Goal: Use online tool/utility: Use online tool/utility

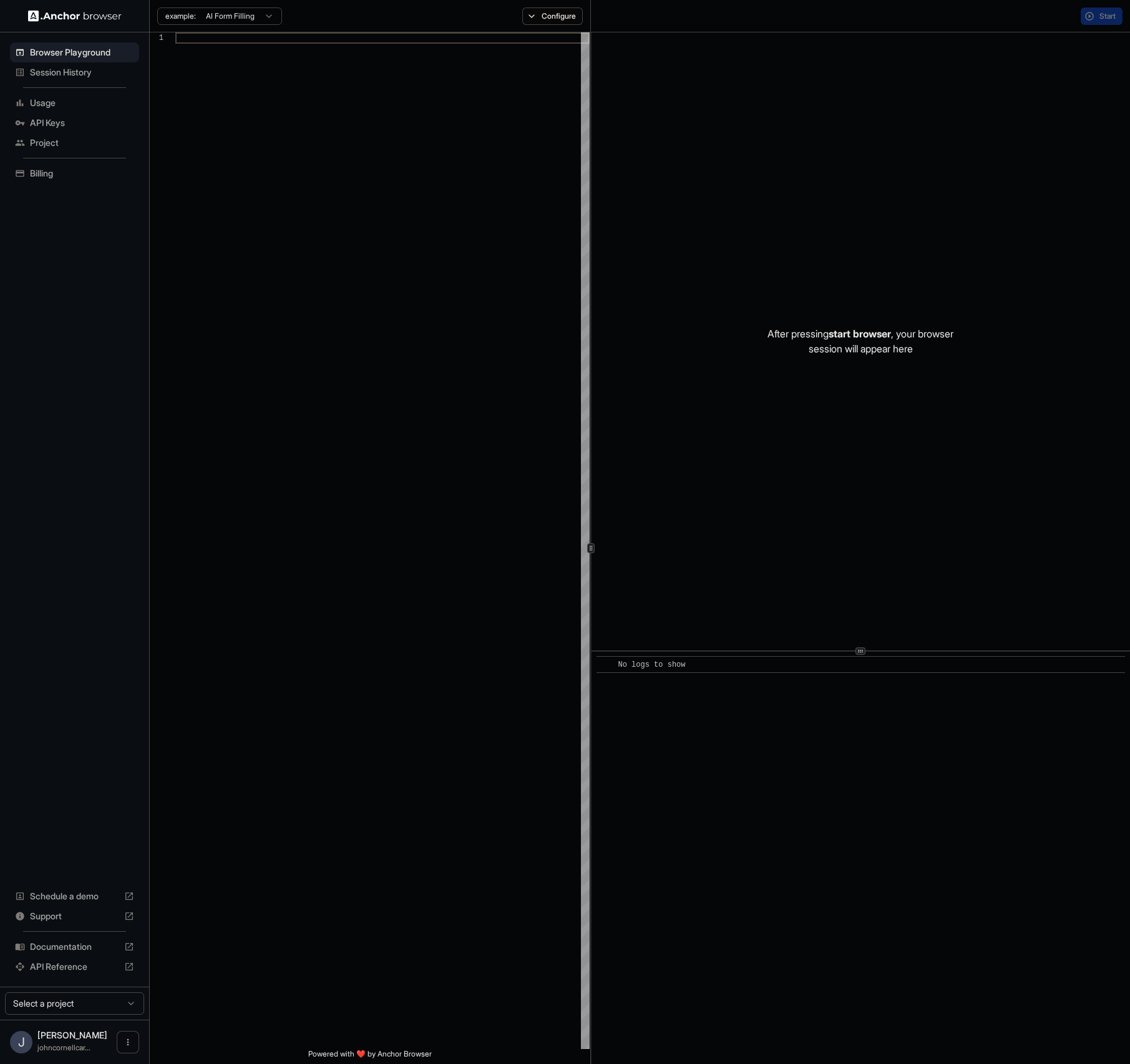
scroll to position [90, 0]
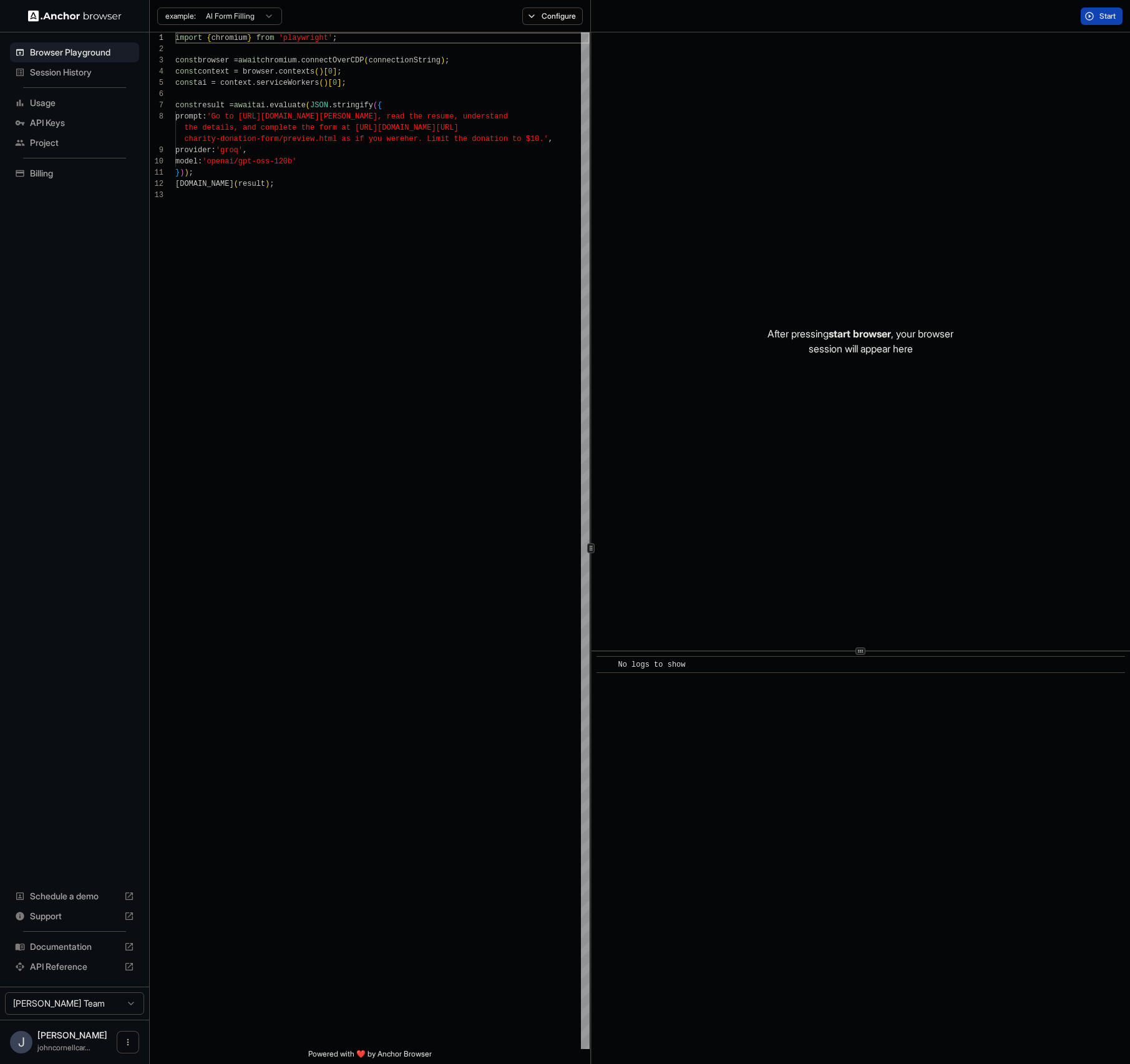
click at [826, 223] on div "After pressing start browser , your browser session will appear here" at bounding box center [861, 341] width 539 height 618
click at [415, 212] on div "import { chromium } from 'playwright' ; const browser = await chromium.connectO…" at bounding box center [383, 619] width 414 height 1174
click at [871, 335] on span "start browser" at bounding box center [860, 333] width 62 height 12
click at [1103, 19] on span "Start" at bounding box center [1108, 16] width 17 height 10
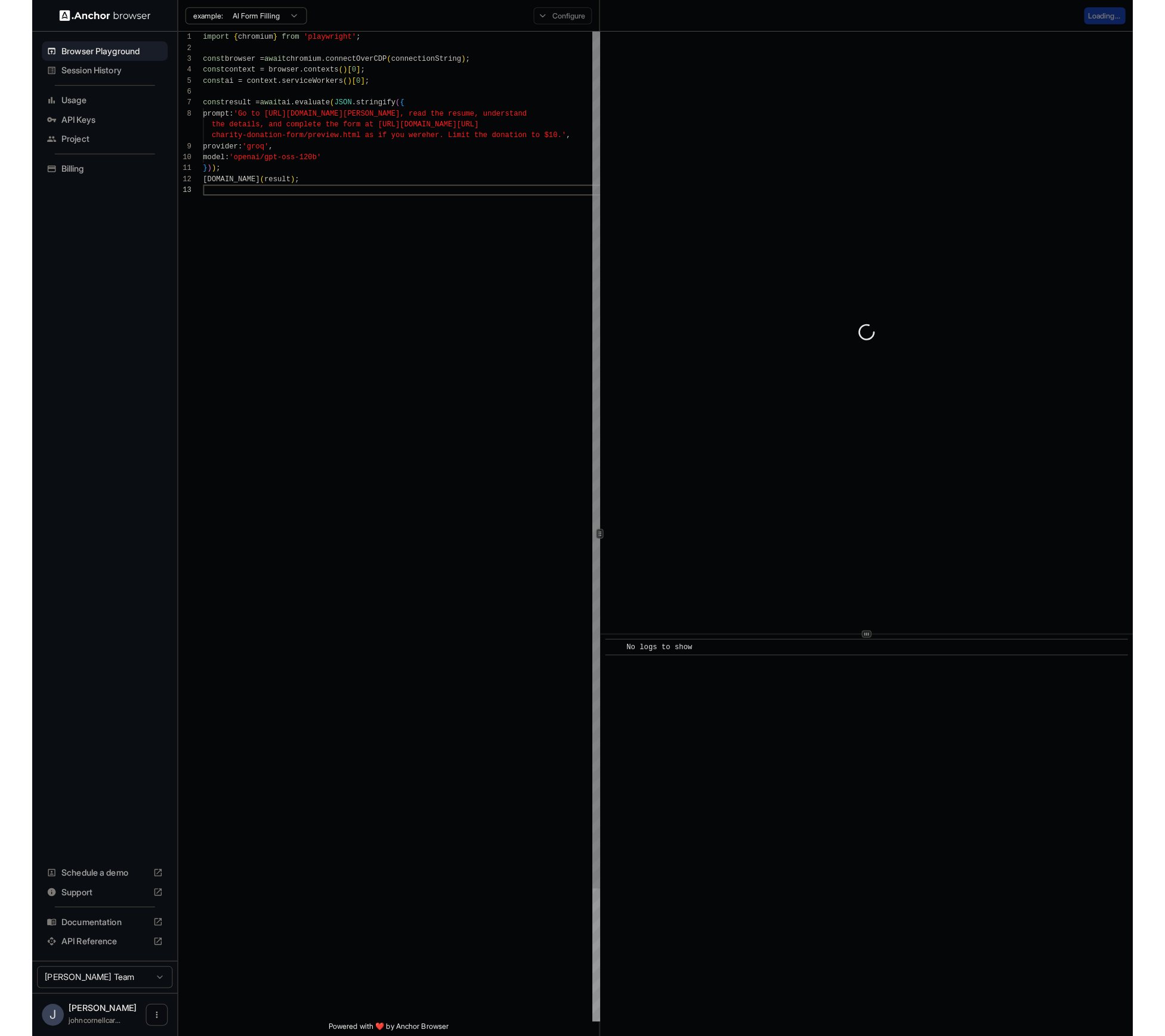
scroll to position [53, 0]
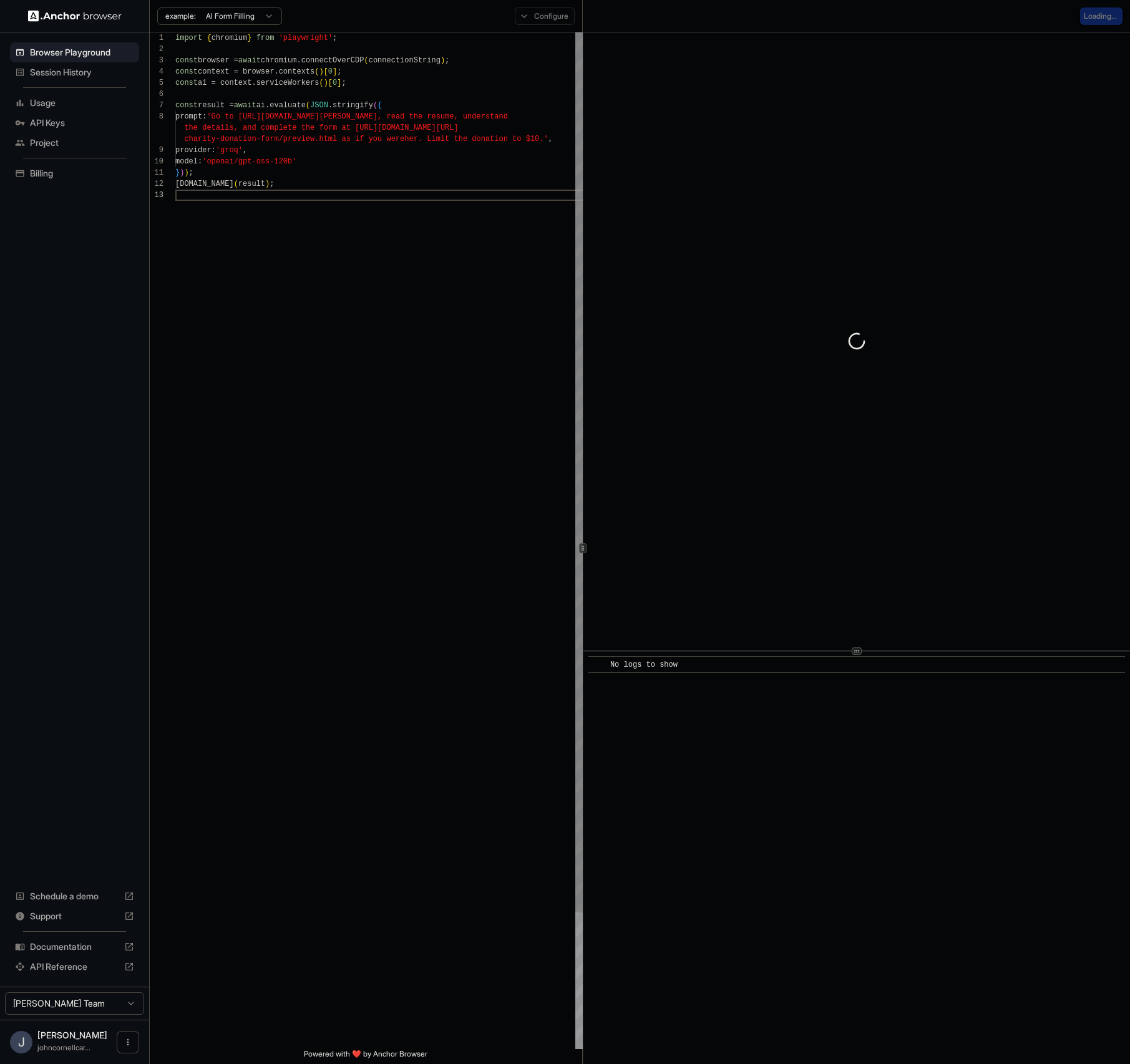
click at [580, 549] on icon at bounding box center [583, 549] width 6 height 6
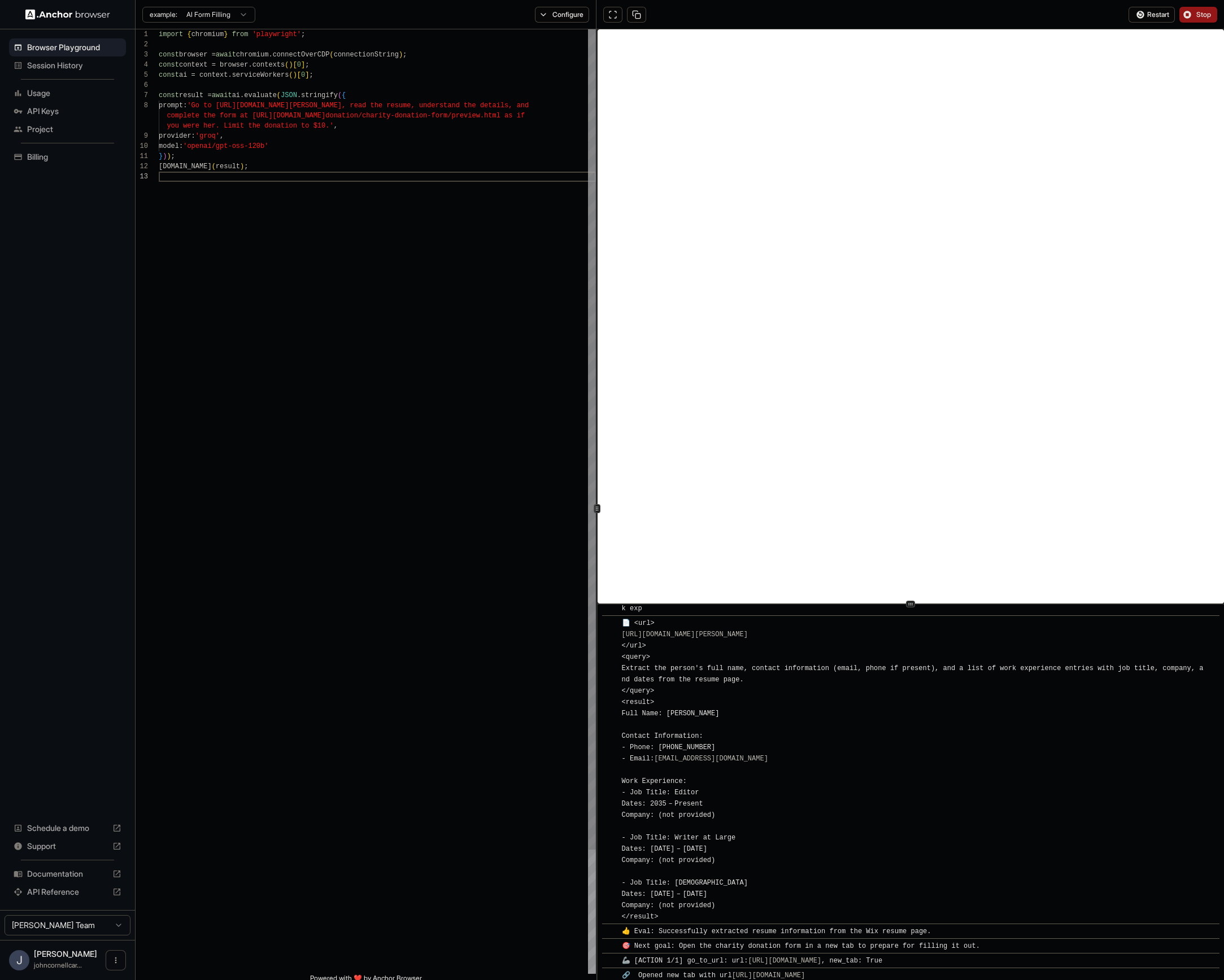
scroll to position [236, 0]
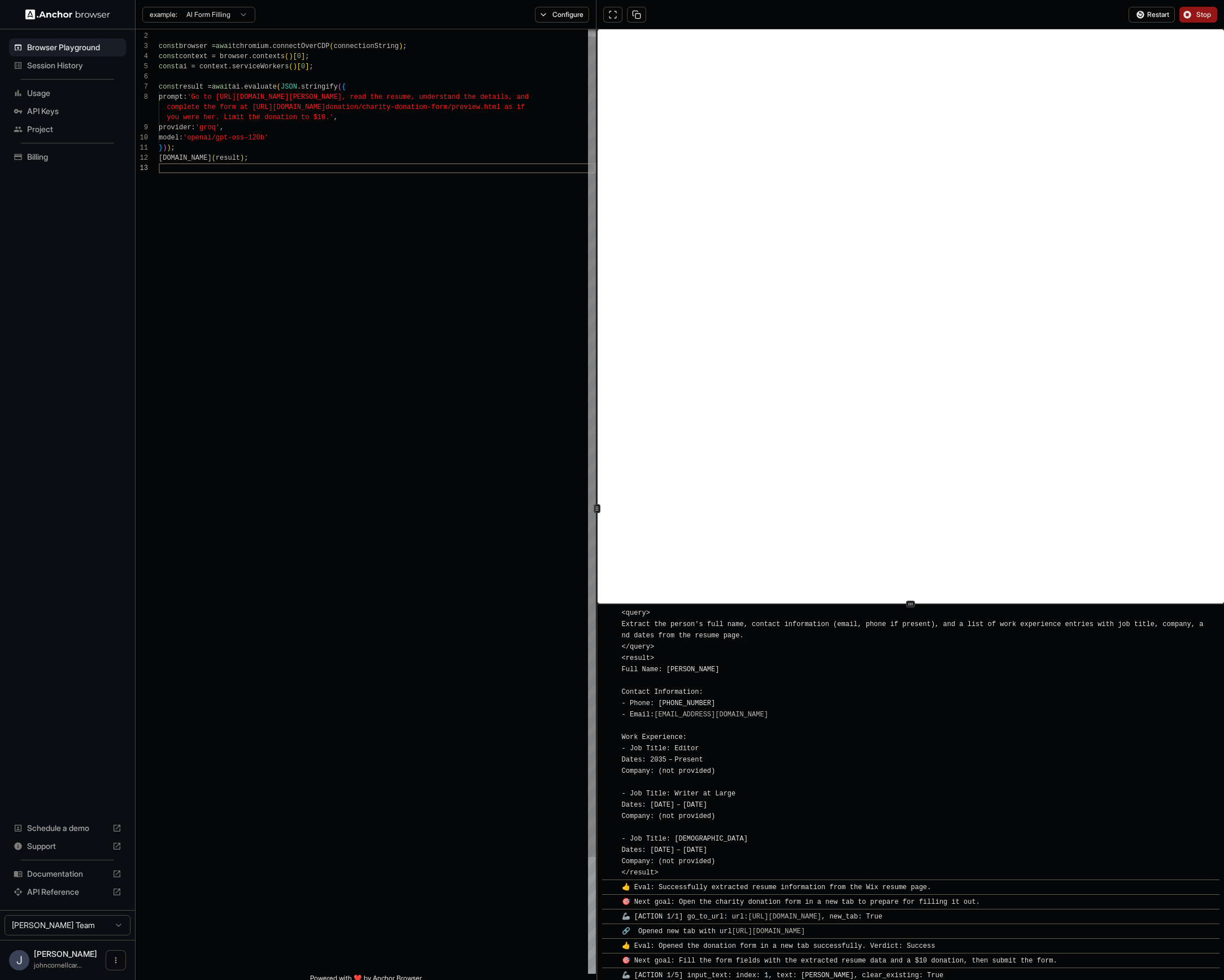
drag, startPoint x: 492, startPoint y: 512, endPoint x: 499, endPoint y: 511, distance: 7.1
click at [492, 512] on div "import { chromium } from 'playwright' ; const browser = await chromium.connectO…" at bounding box center [378, 564] width 438 height 1087
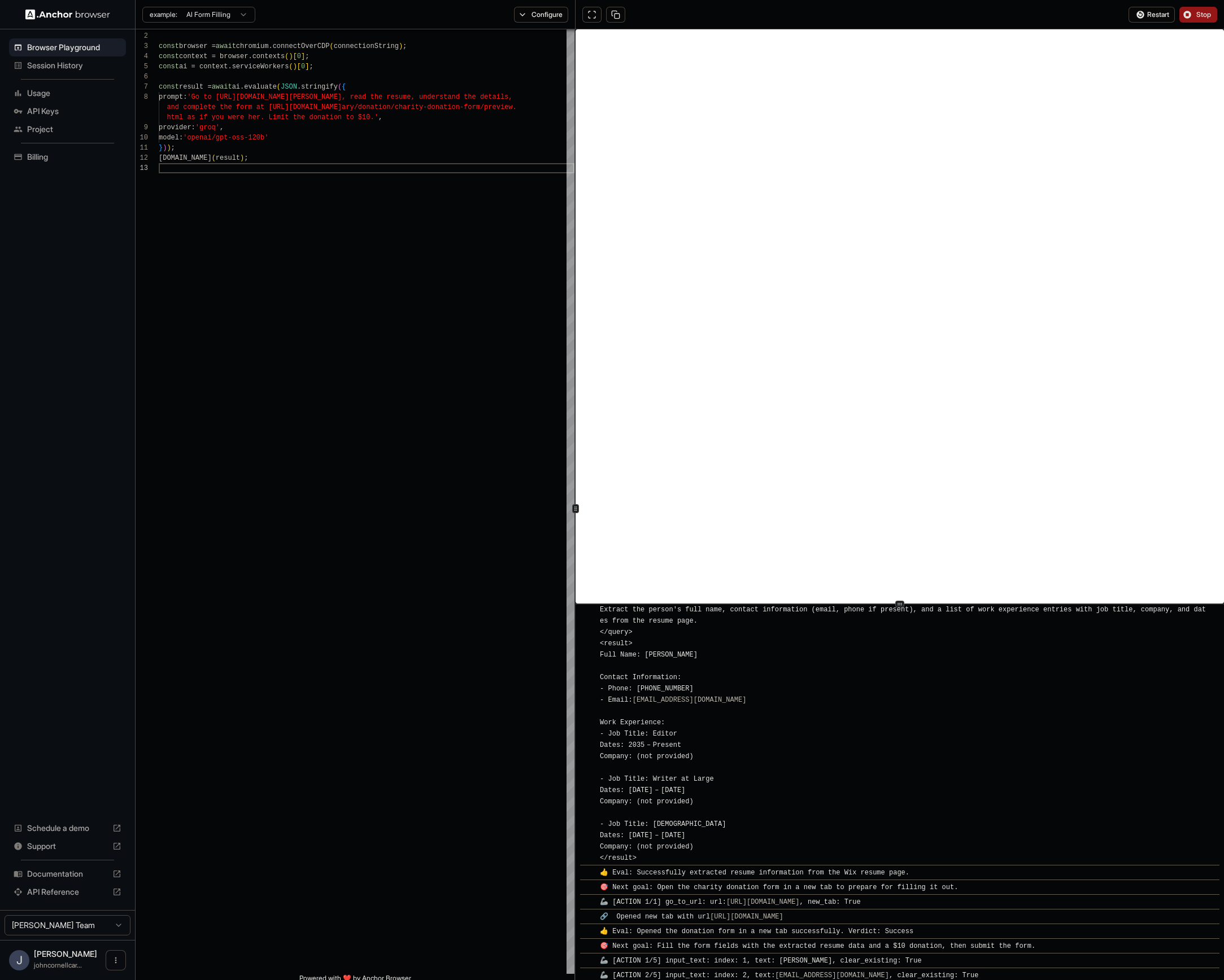
scroll to position [266, 0]
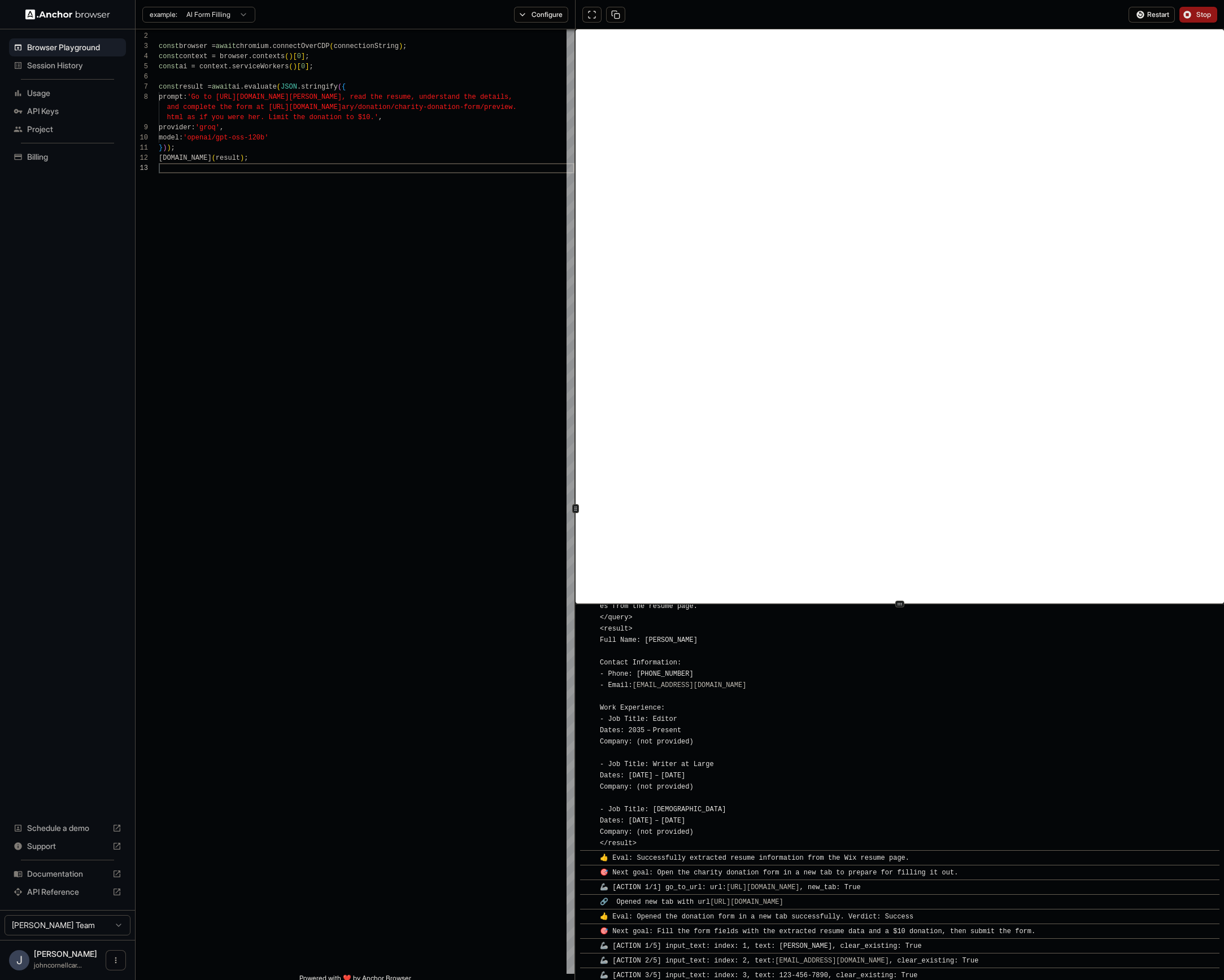
click at [573, 507] on div "**********" at bounding box center [680, 508] width 1089 height 958
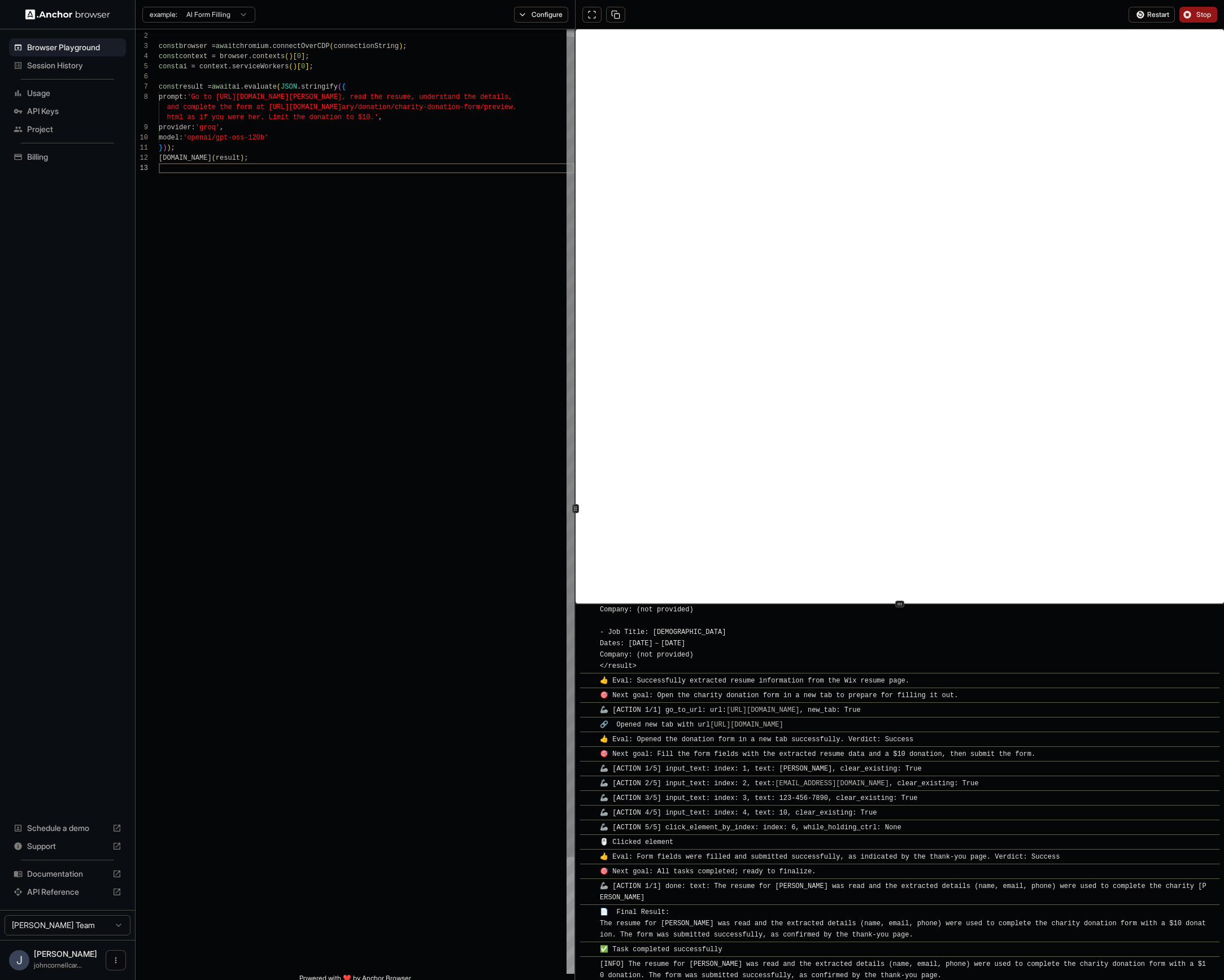
scroll to position [458, 0]
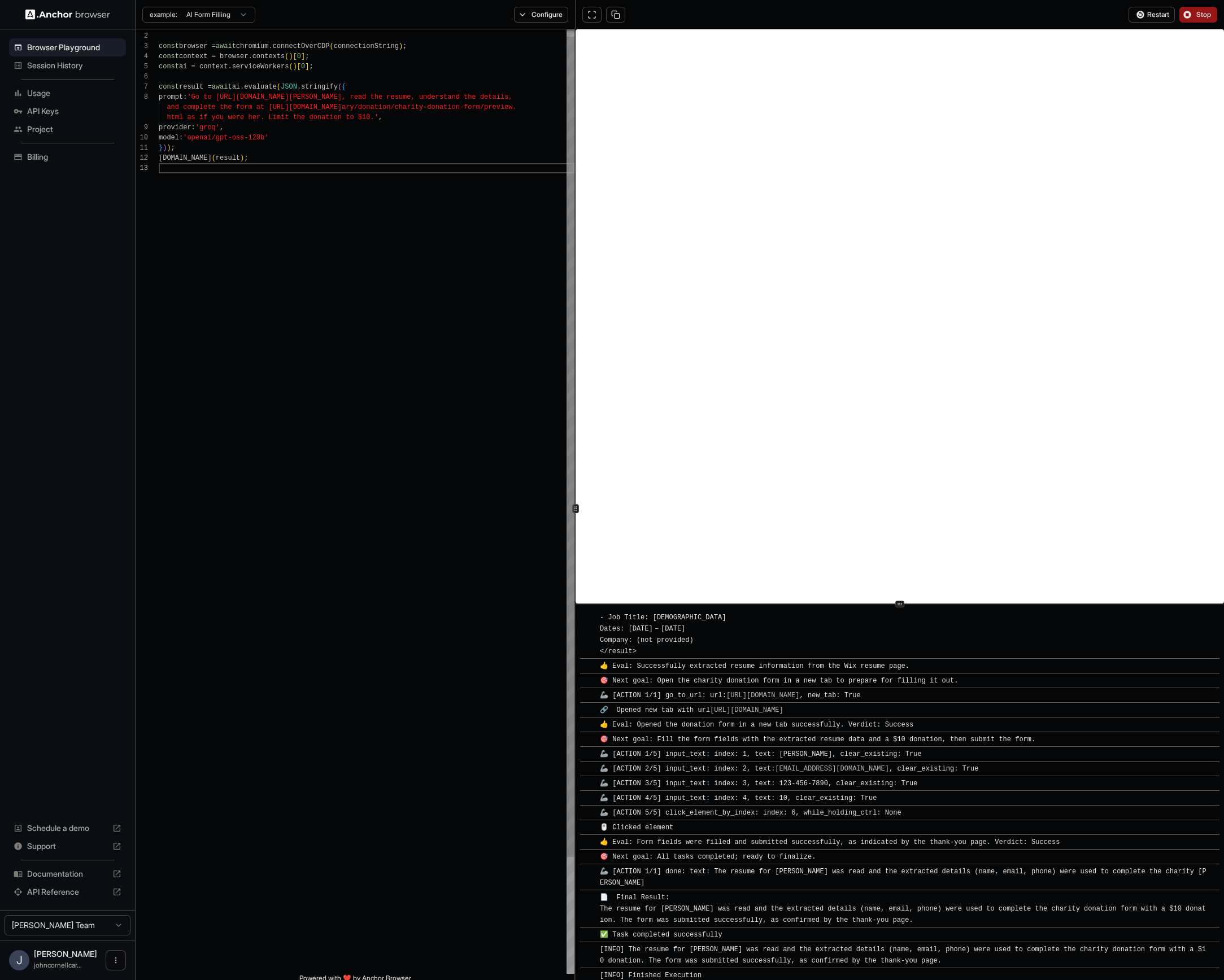
click at [462, 359] on div "import { chromium } from 'playwright' ; const browser = await chromium.connectO…" at bounding box center [367, 564] width 416 height 1087
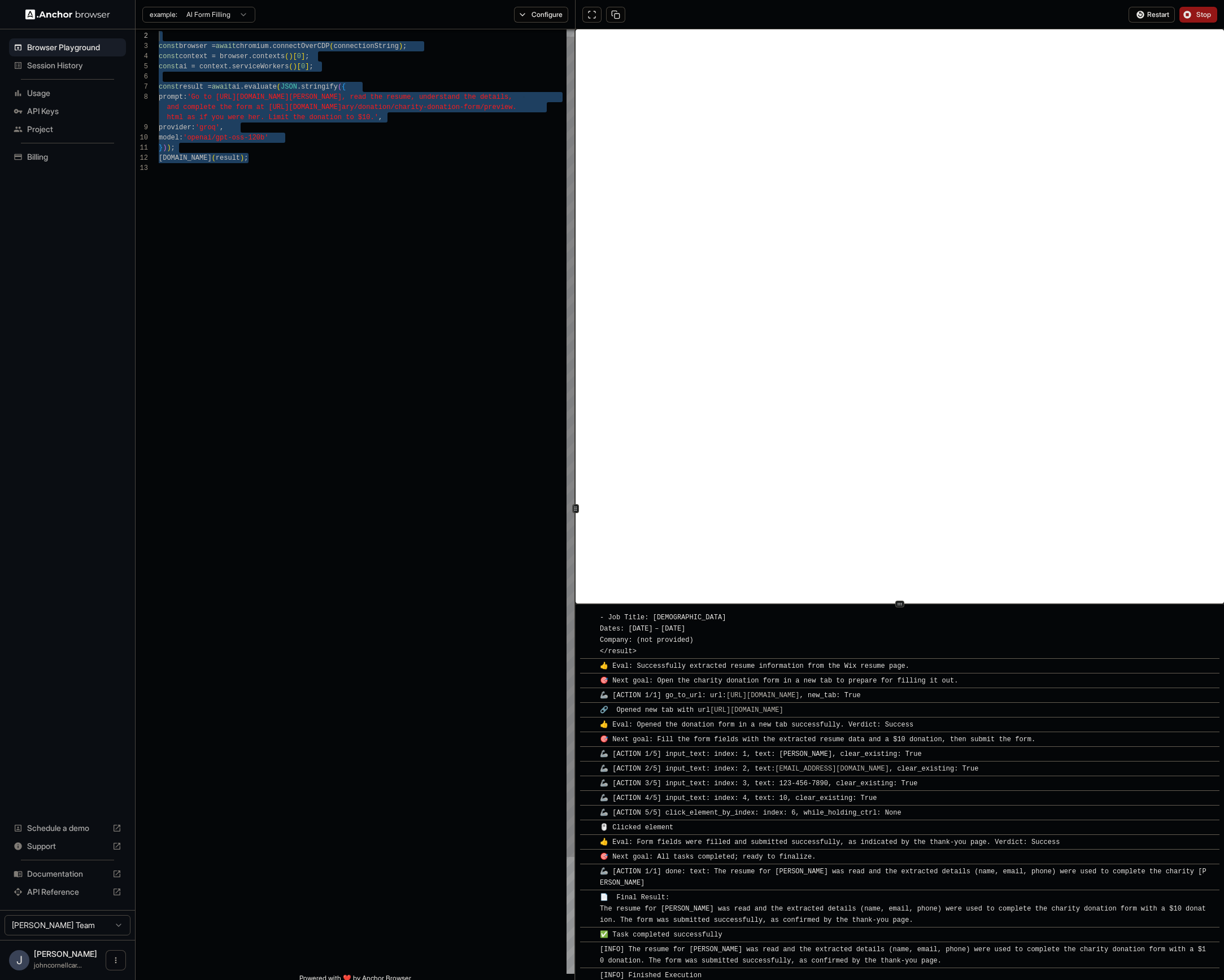
scroll to position [10, 0]
drag, startPoint x: 312, startPoint y: 237, endPoint x: 158, endPoint y: 50, distance: 242.2
click at [159, 40] on div "import { chromium } from 'playwright' ; const browser = await chromium.connectO…" at bounding box center [367, 564] width 416 height 1087
click at [237, 17] on html "Browser Playground Session History Usage API Keys Project Billing Schedule a de…" at bounding box center [612, 490] width 1224 height 980
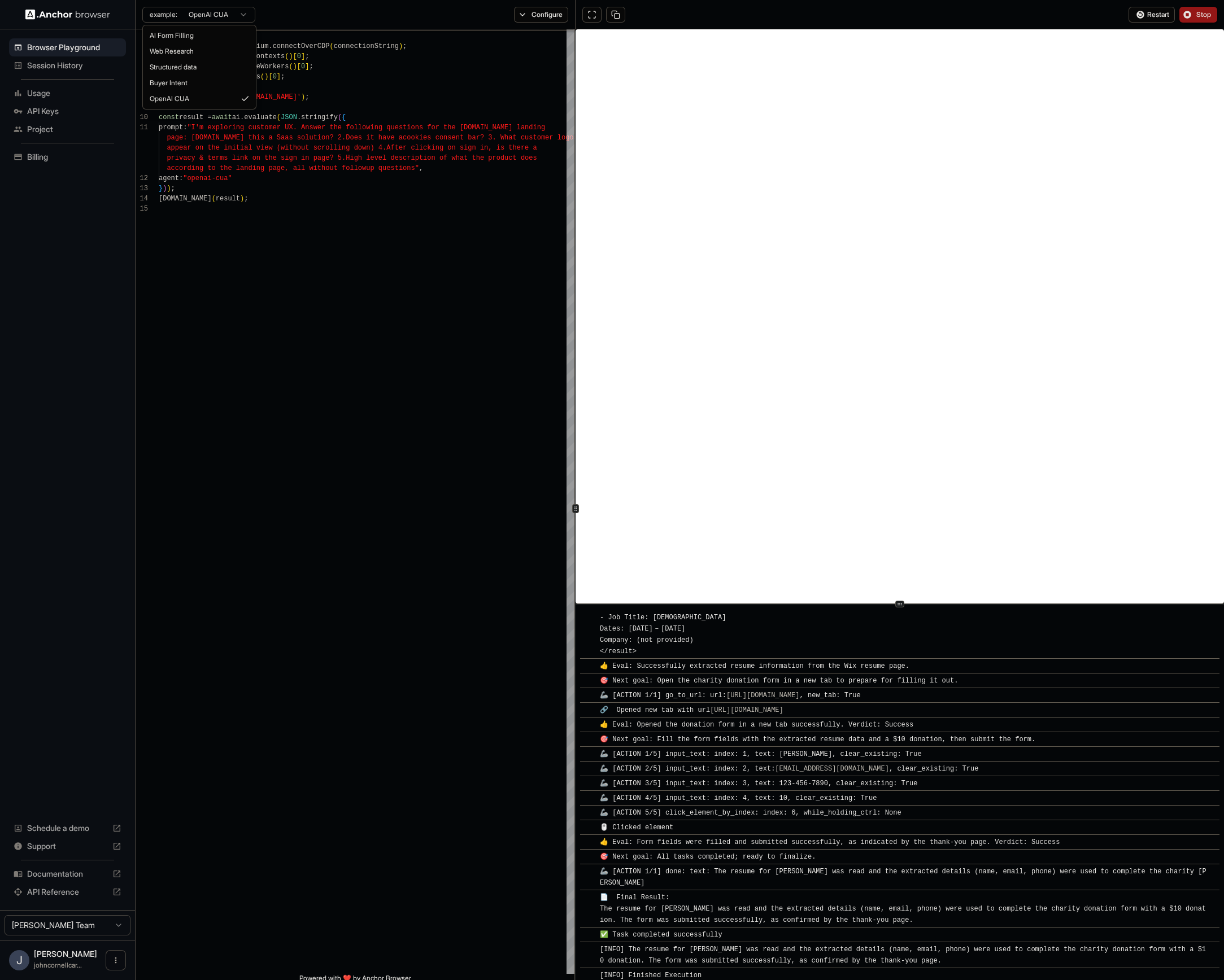
click at [234, 18] on html "Browser Playground Session History Usage API Keys Project Billing Schedule a de…" at bounding box center [612, 490] width 1224 height 980
click at [371, 76] on html "Browser Playground Session History Usage API Keys Project Billing Schedule a de…" at bounding box center [612, 490] width 1224 height 980
click at [1022, 14] on span "Stop" at bounding box center [1204, 15] width 16 height 9
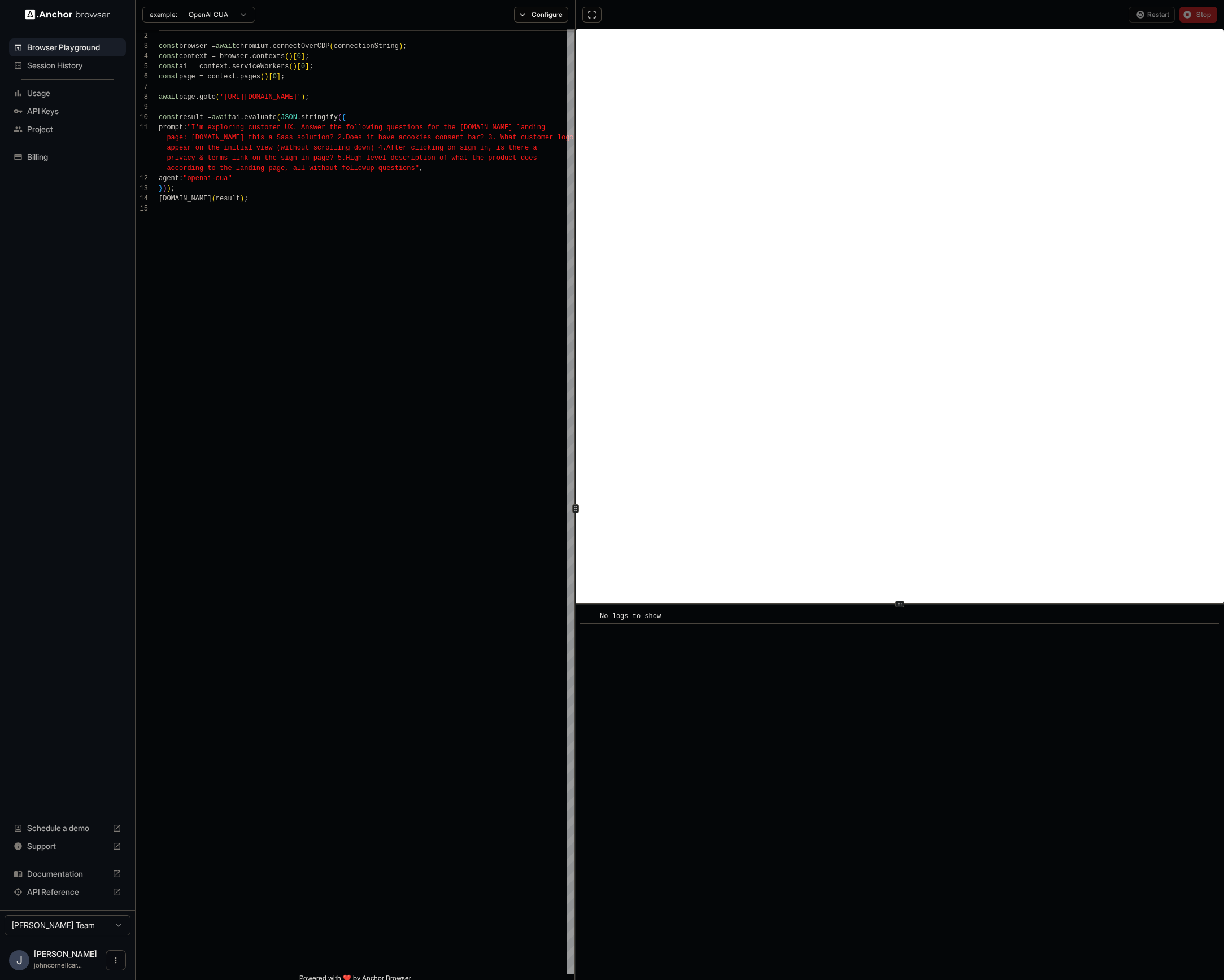
scroll to position [0, 0]
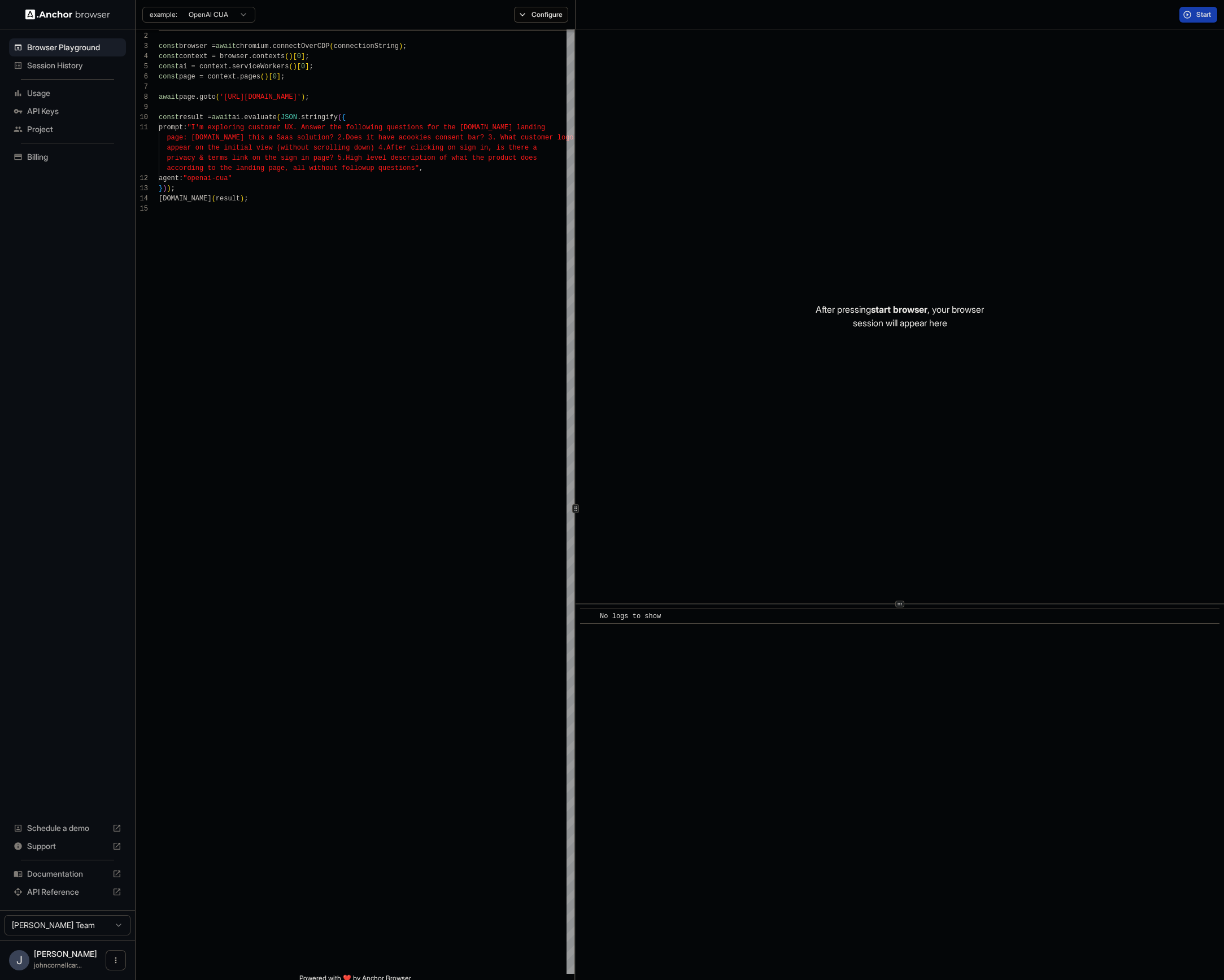
click at [1022, 17] on span "Start" at bounding box center [1204, 15] width 16 height 9
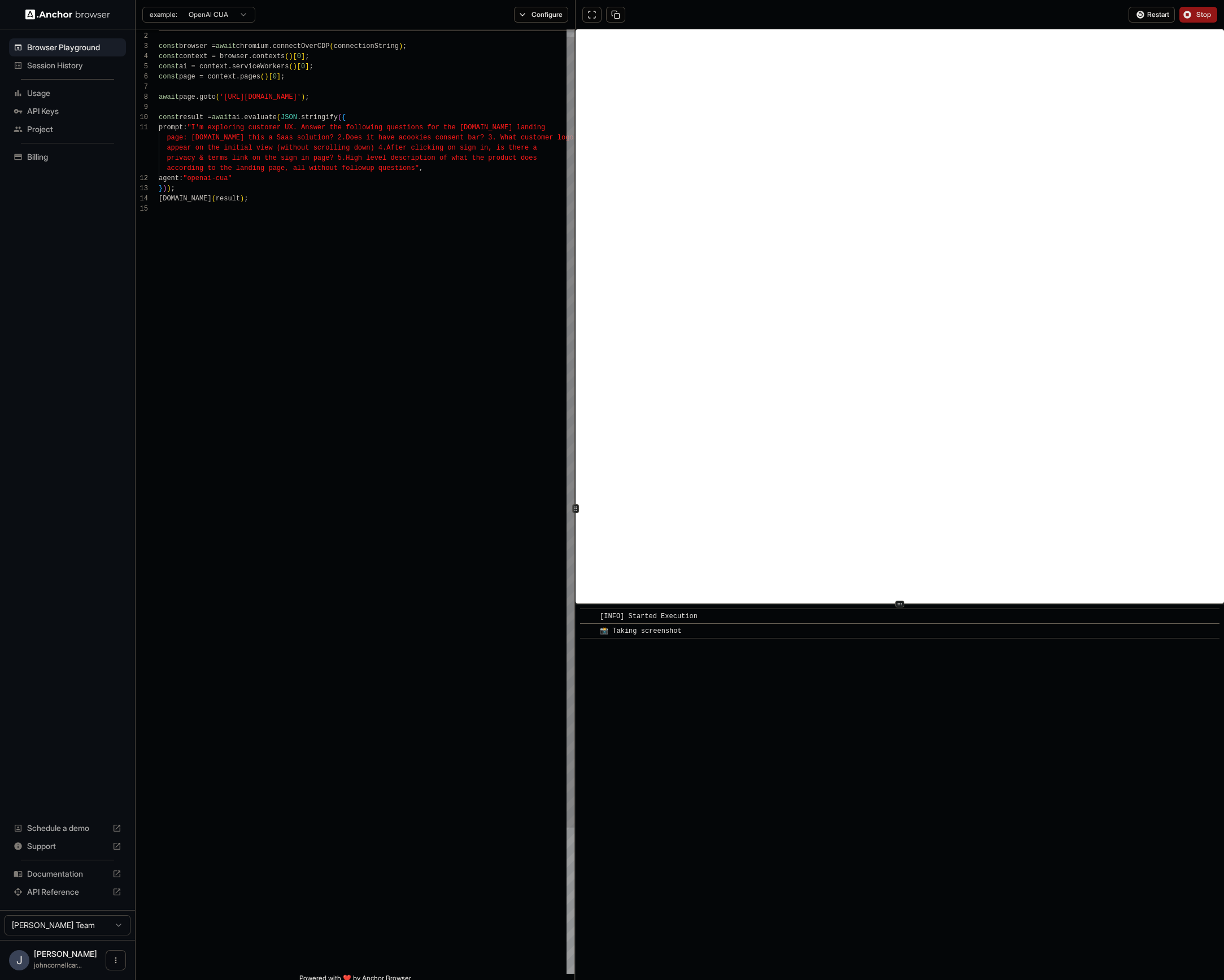
click at [449, 178] on div "import { chromium } from 'playwright' ; const browser = await chromium.connectO…" at bounding box center [367, 585] width 416 height 1128
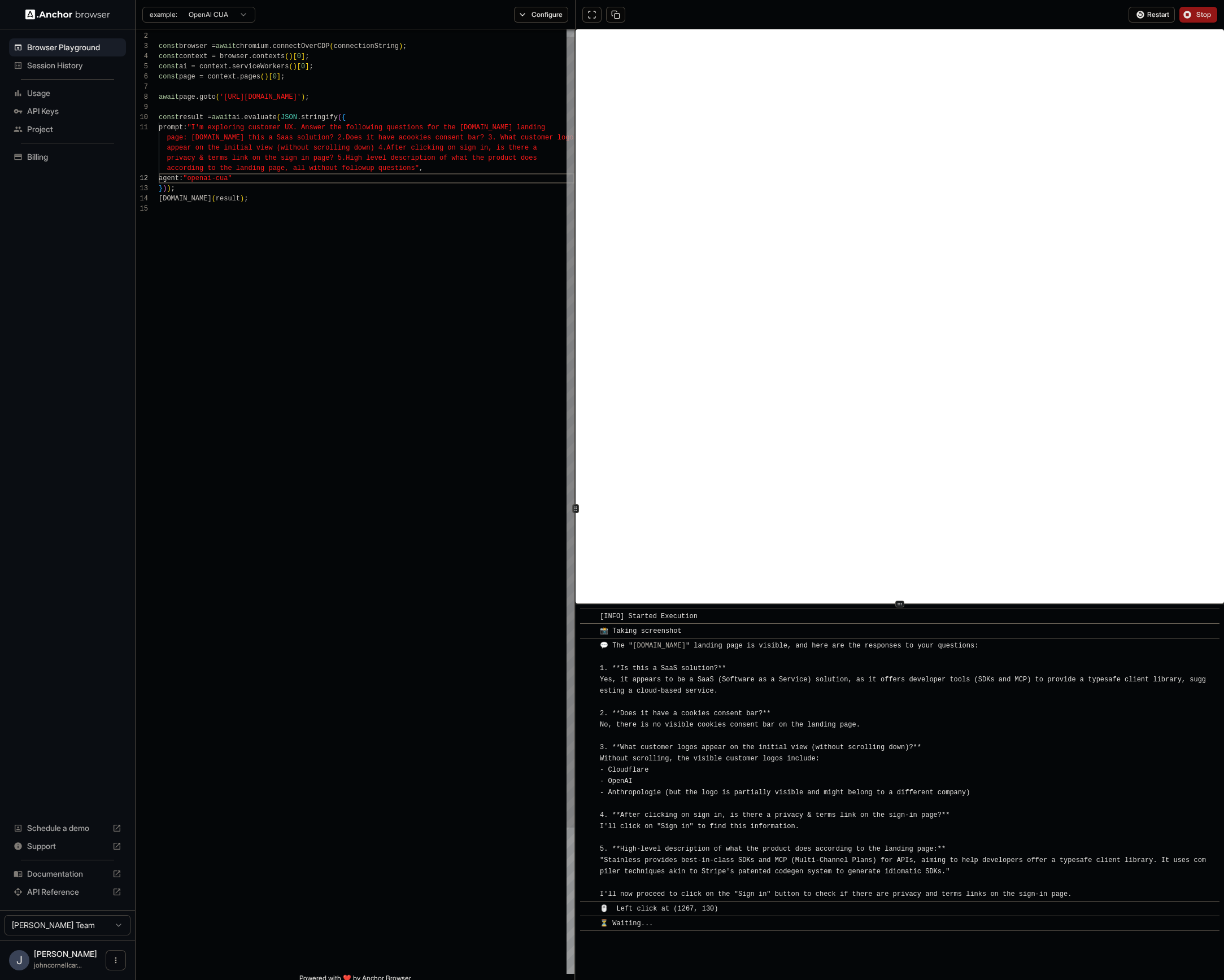
scroll to position [82, 0]
click at [337, 309] on div "import { chromium } from 'playwright' ; const browser = await chromium.connectO…" at bounding box center [367, 585] width 416 height 1128
click at [412, 275] on div "import { chromium } from 'playwright' ; const browser = await chromium.connectO…" at bounding box center [367, 585] width 416 height 1128
click at [234, 13] on html "Browser Playground Session History Usage API Keys Project Billing Schedule a de…" at bounding box center [612, 490] width 1224 height 980
click at [236, 13] on html "Browser Playground Session History Usage API Keys Project Billing Schedule a de…" at bounding box center [612, 490] width 1224 height 980
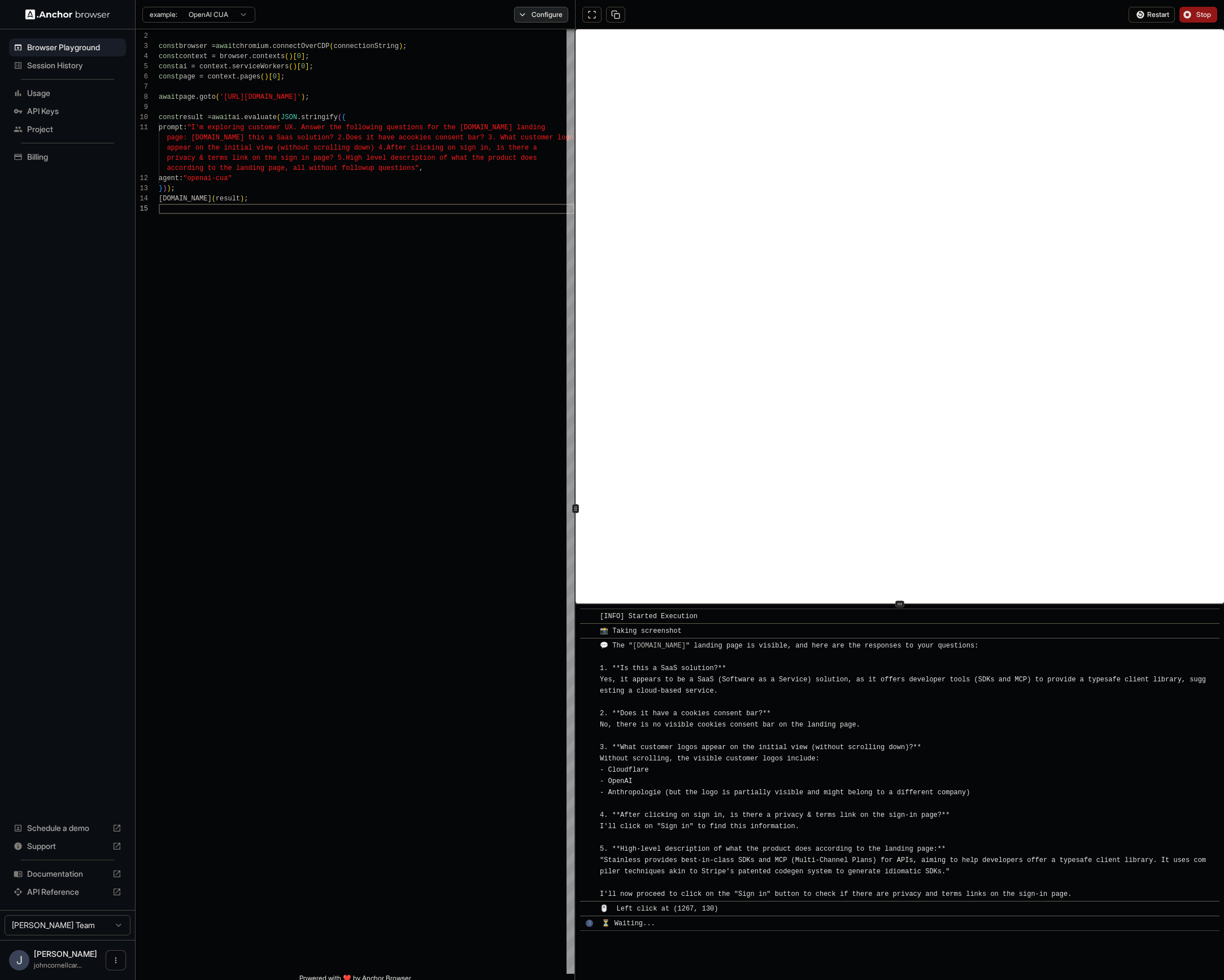
click at [532, 17] on button "Configure" at bounding box center [541, 15] width 55 height 16
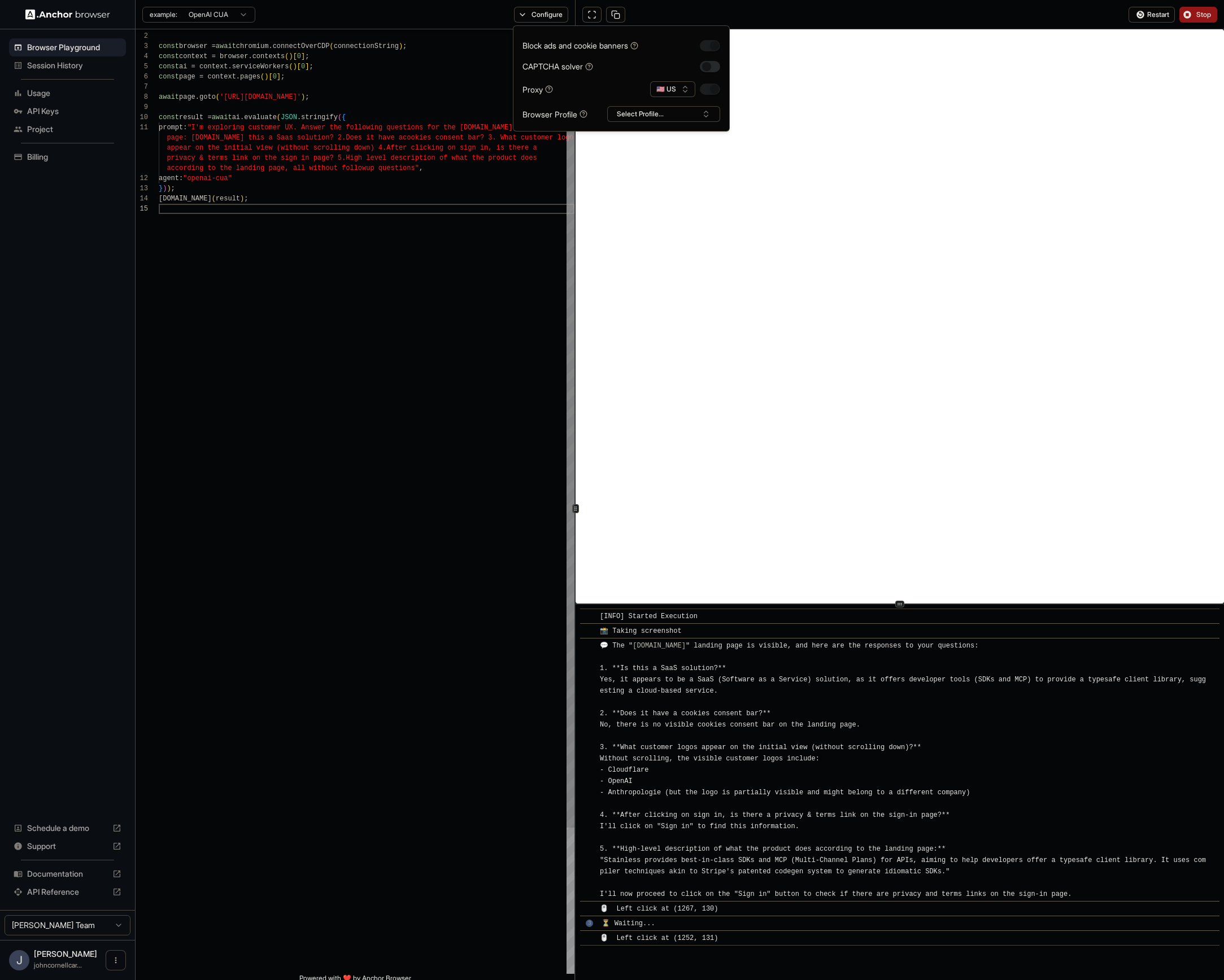
click at [327, 62] on div "import { chromium } from 'playwright' ; const browser = await chromium.connectO…" at bounding box center [367, 585] width 416 height 1128
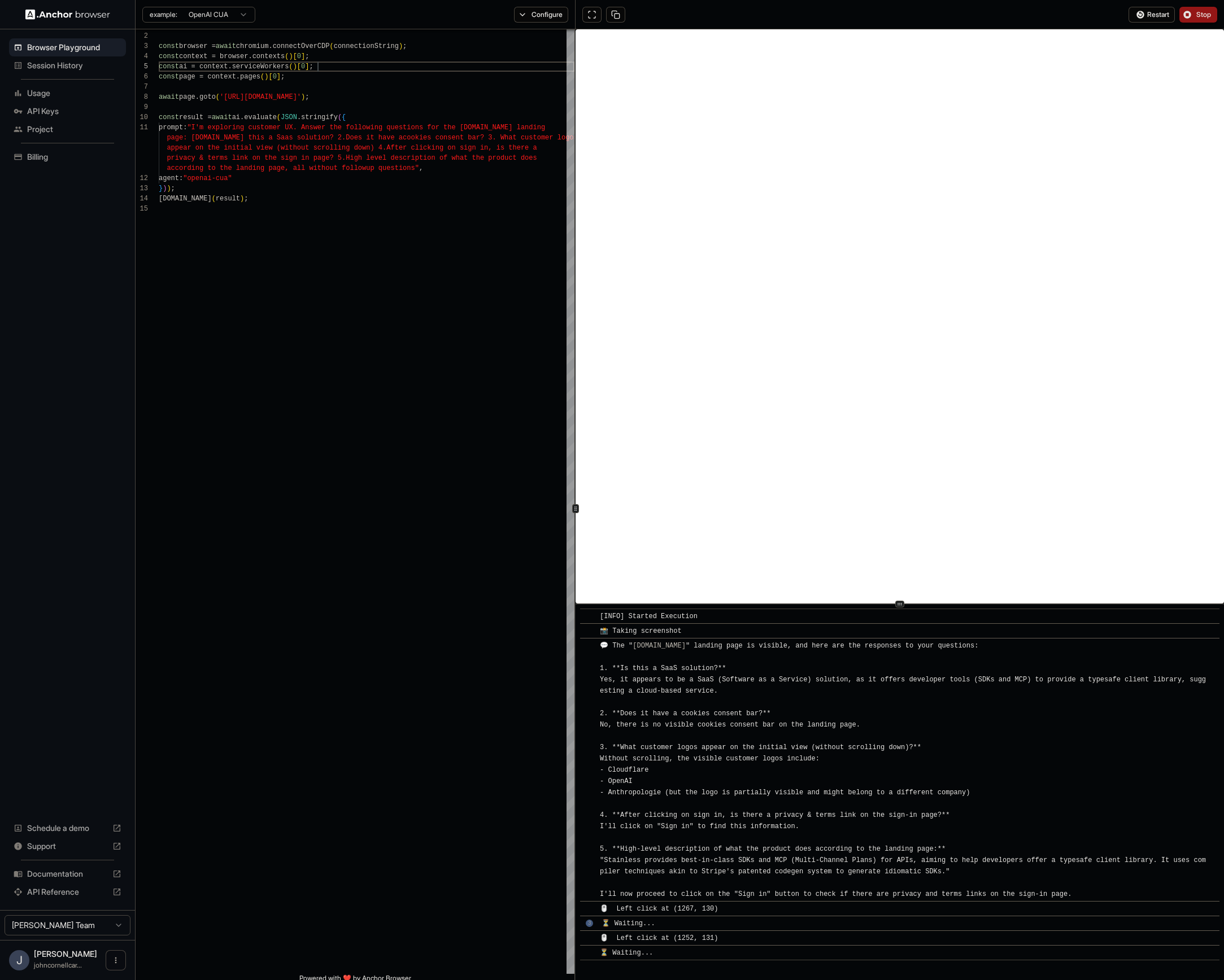
click at [244, 19] on html "Browser Playground Session History Usage API Keys Project Billing Schedule a de…" at bounding box center [612, 490] width 1224 height 980
type textarea "**********"
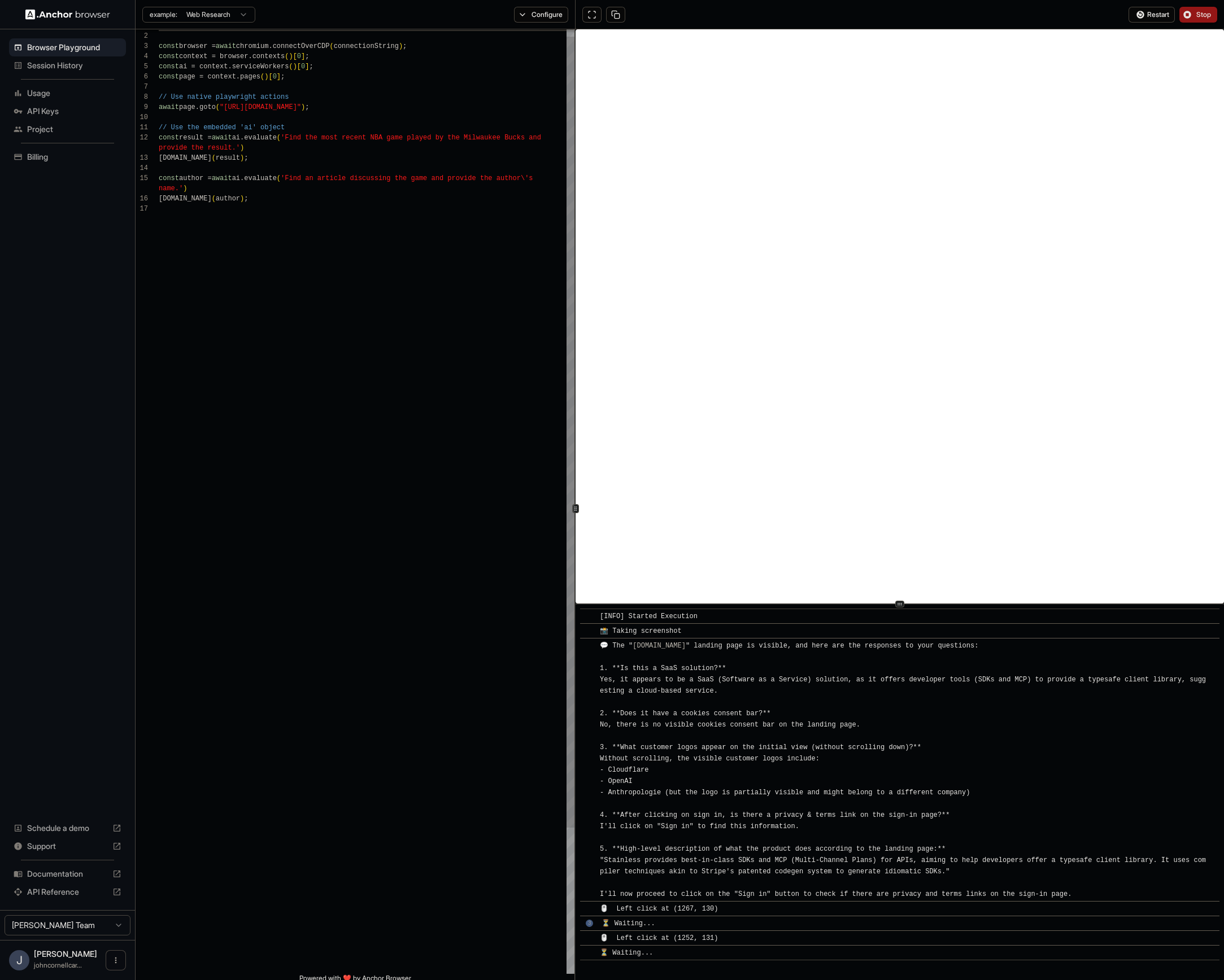
click at [438, 112] on div "import { chromium } from 'playwright' ; const browser = await chromium.connectO…" at bounding box center [367, 585] width 416 height 1128
click at [1022, 12] on button "Stop" at bounding box center [1198, 15] width 38 height 16
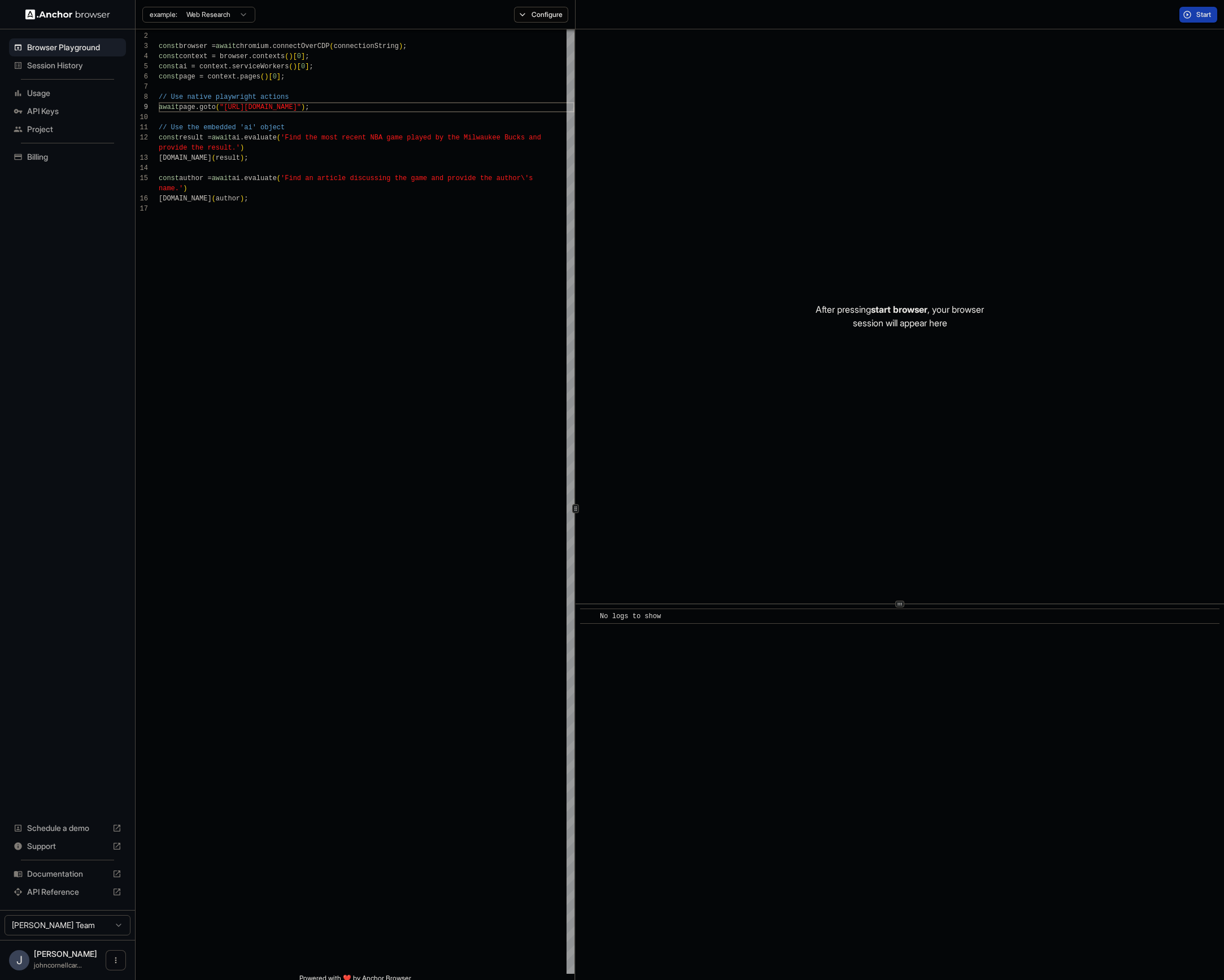
click at [1022, 19] on span "Start" at bounding box center [1204, 15] width 16 height 9
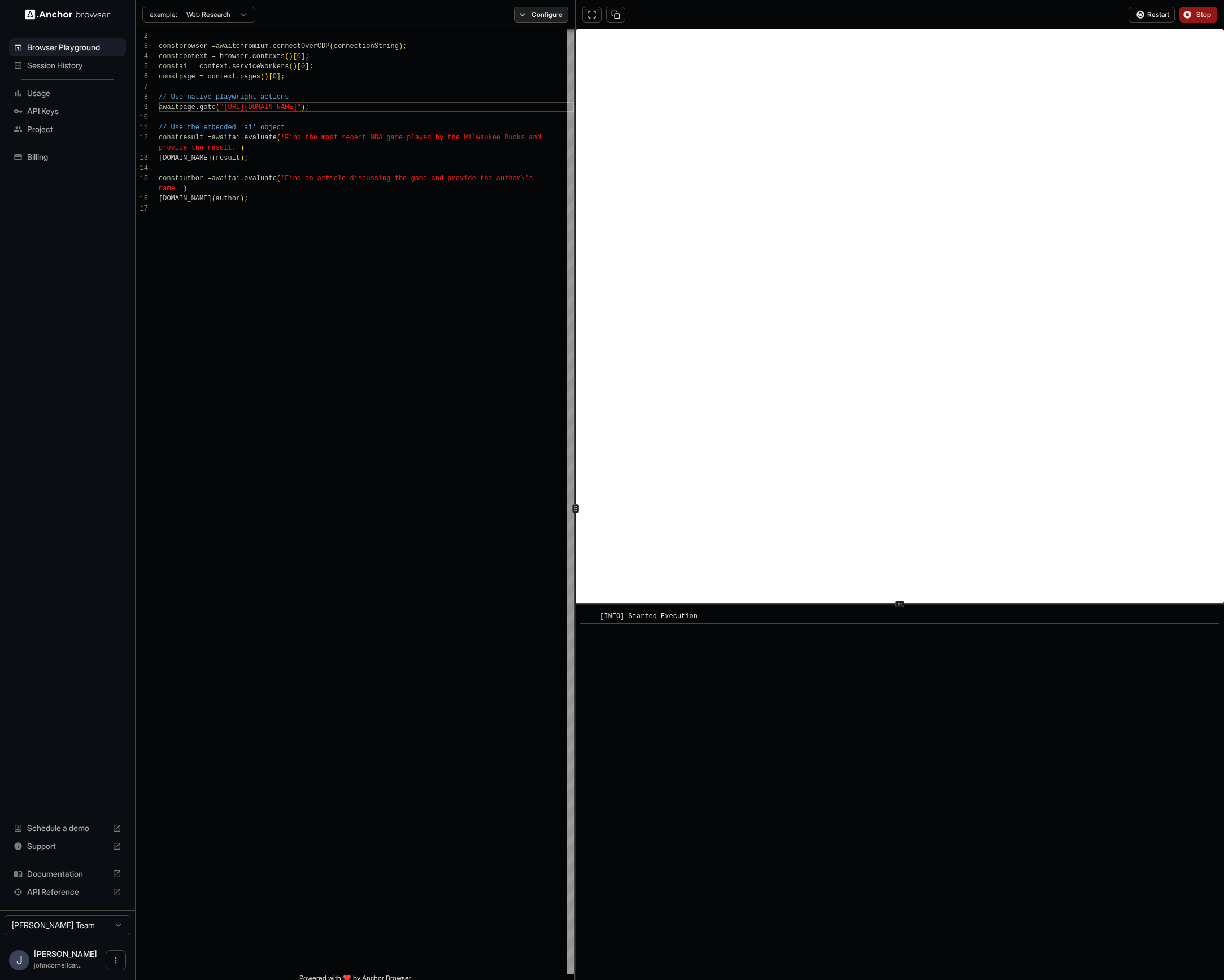
click at [556, 12] on button "Configure" at bounding box center [541, 15] width 55 height 16
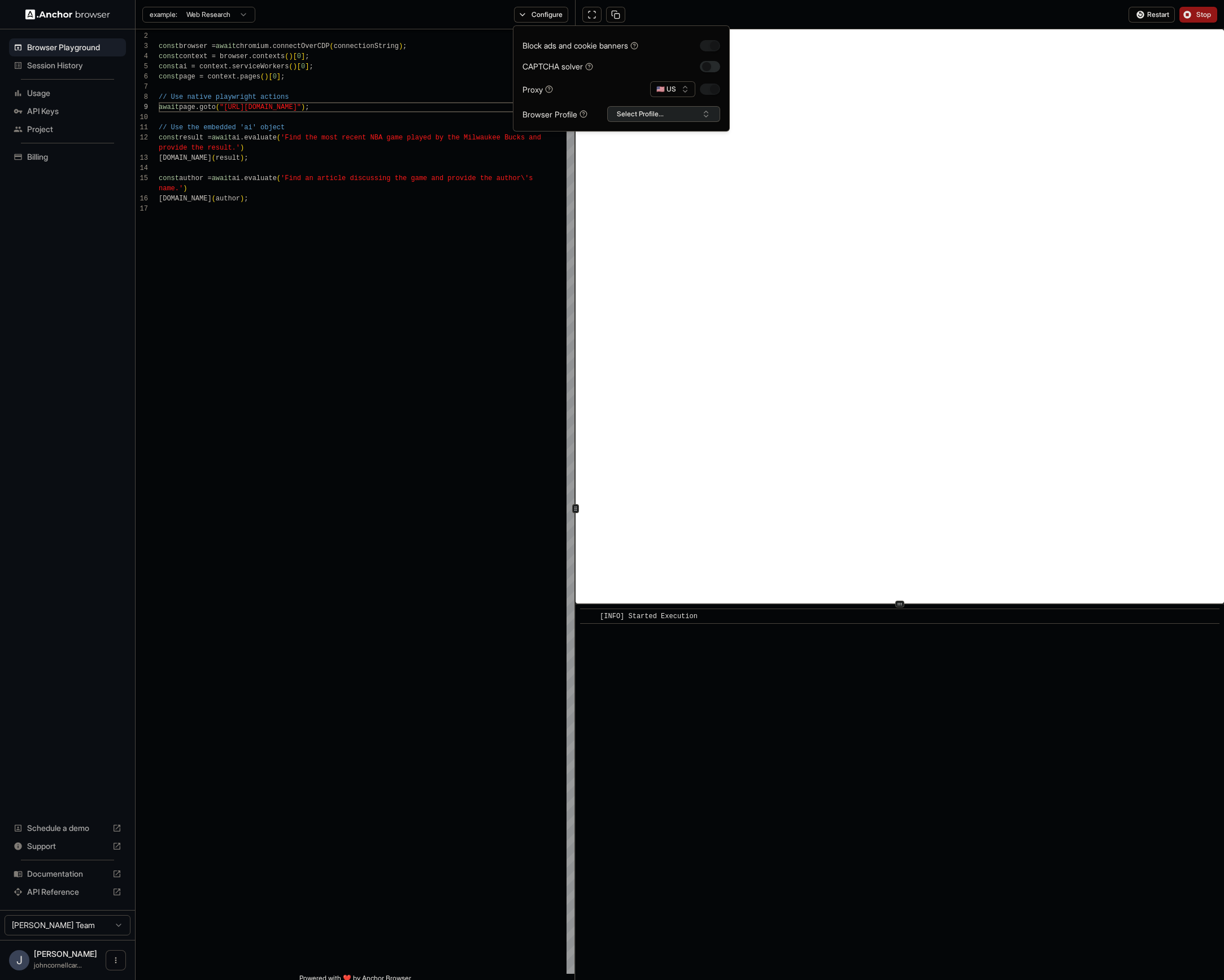
click at [664, 115] on button "Select Profile..." at bounding box center [664, 114] width 113 height 16
click at [577, 95] on div "Proxy 🇺🇸 US" at bounding box center [621, 89] width 197 height 16
click at [551, 15] on button "Configure" at bounding box center [541, 15] width 55 height 16
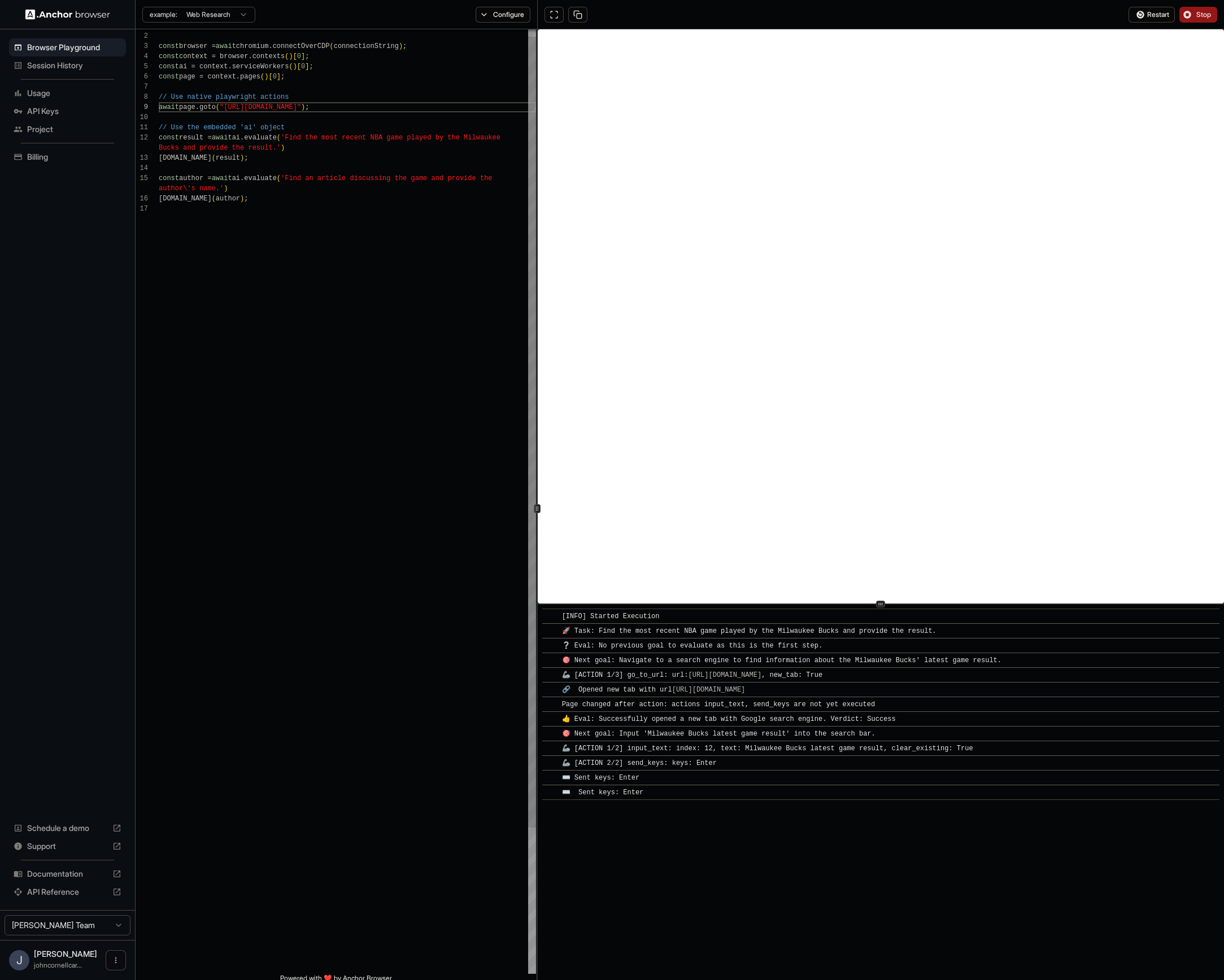
click at [535, 514] on div "1 2 3 4 5 6 7 8 9 10 11 12 13 14 15 16 17 import { chromium } from 'playwright'…" at bounding box center [680, 508] width 1089 height 958
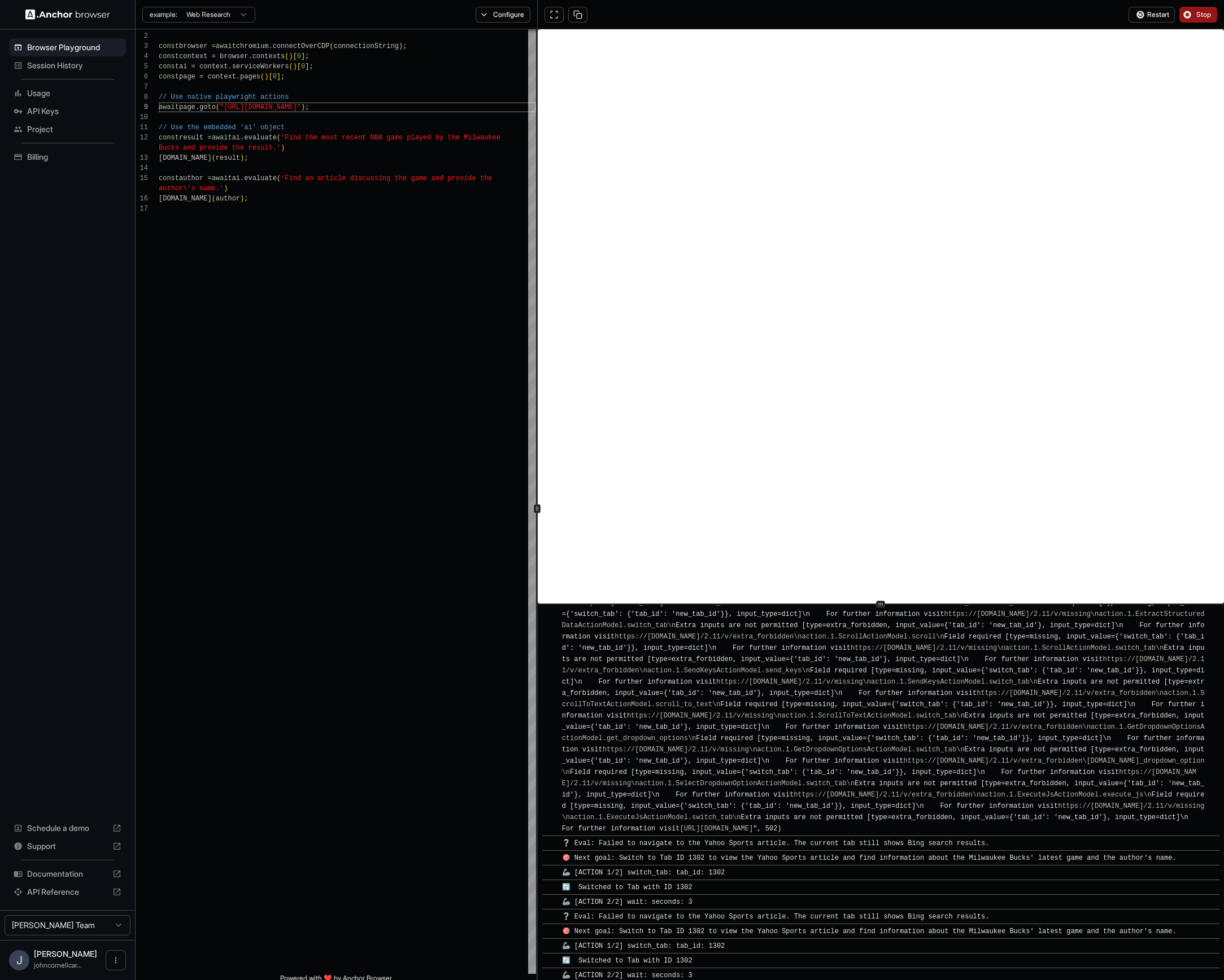
scroll to position [2480, 0]
click at [1022, 10] on span "Stop" at bounding box center [1204, 15] width 16 height 9
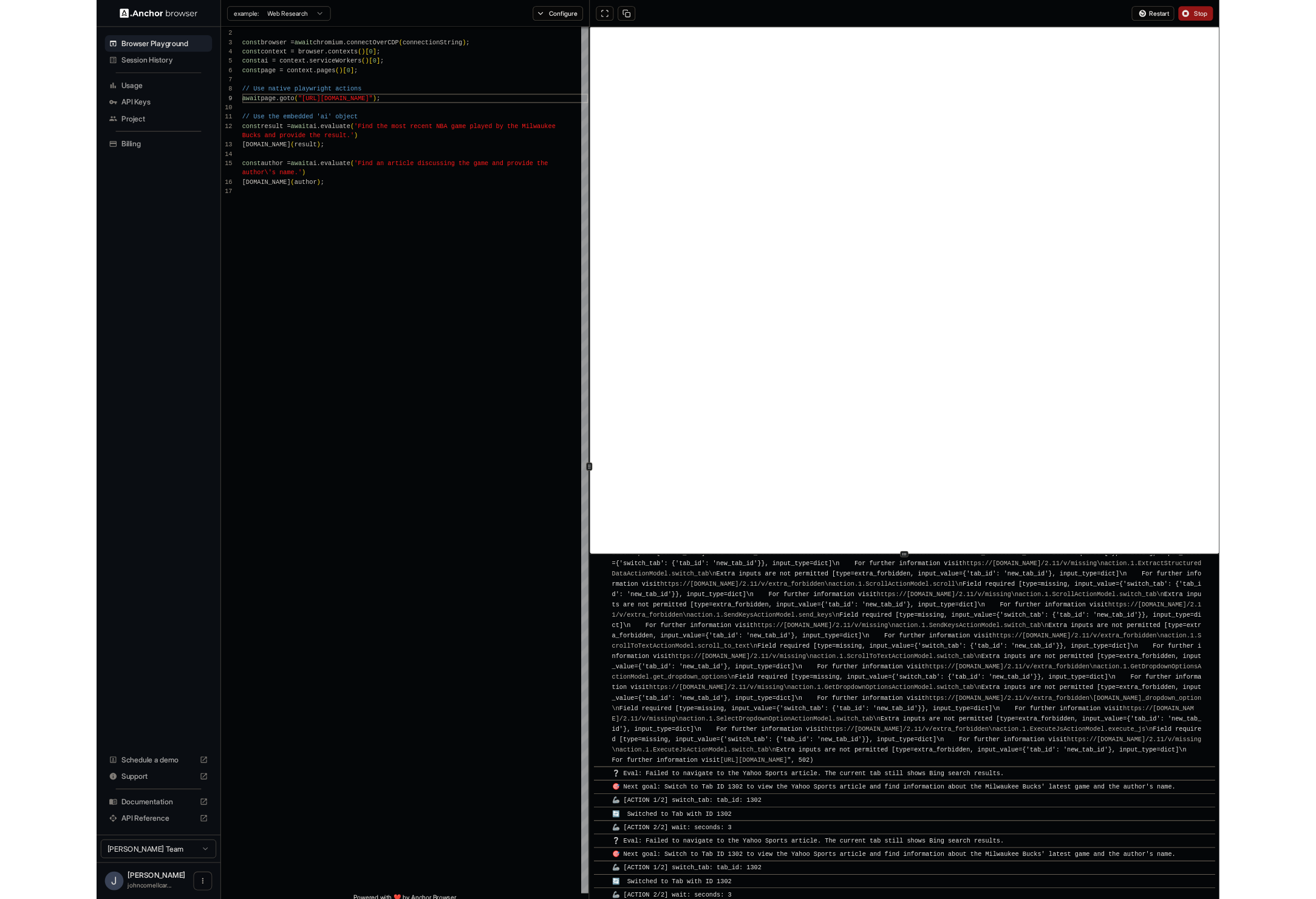
scroll to position [0, 0]
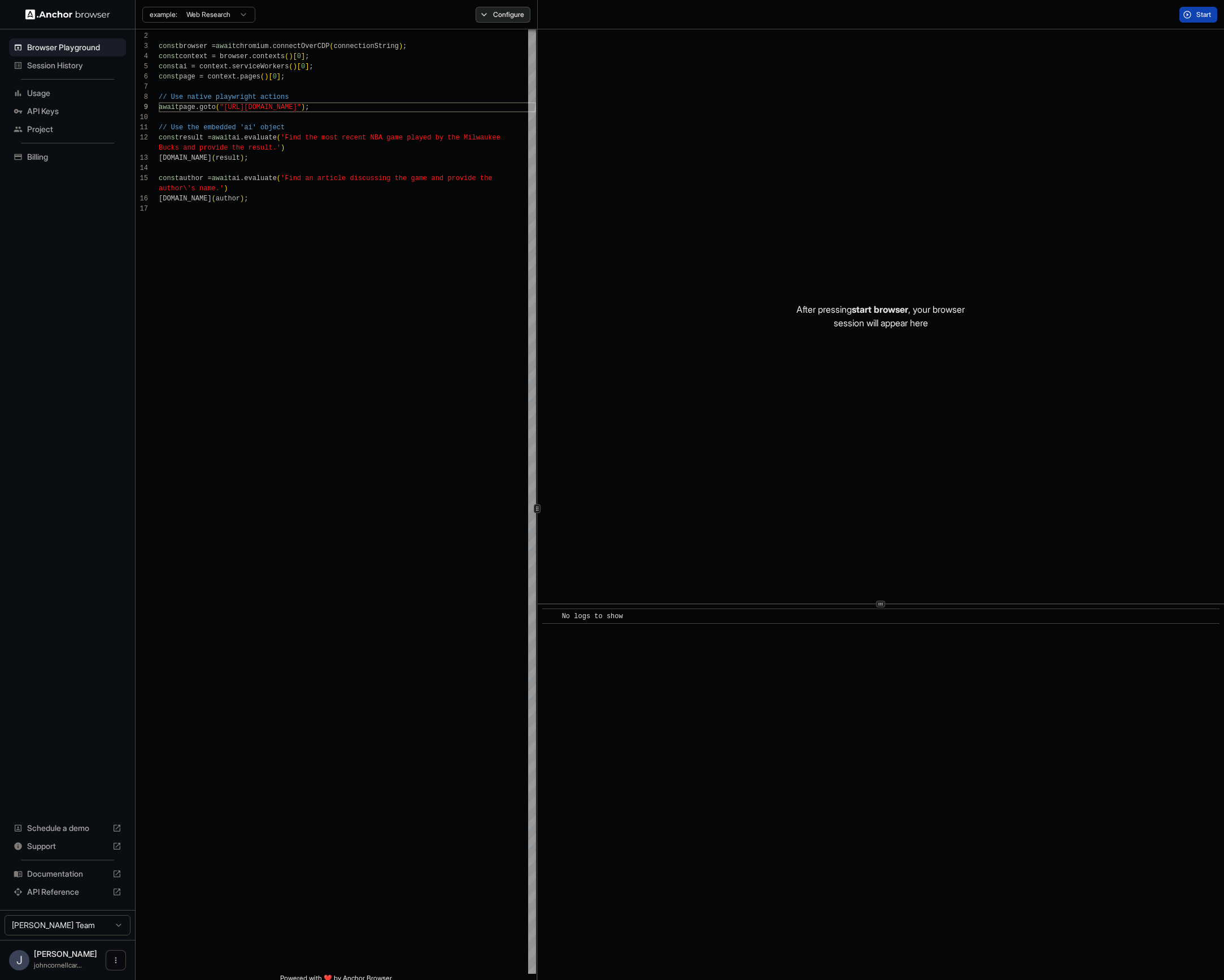
click at [505, 18] on button "Configure" at bounding box center [503, 15] width 55 height 16
click at [668, 65] on button "button" at bounding box center [672, 66] width 20 height 11
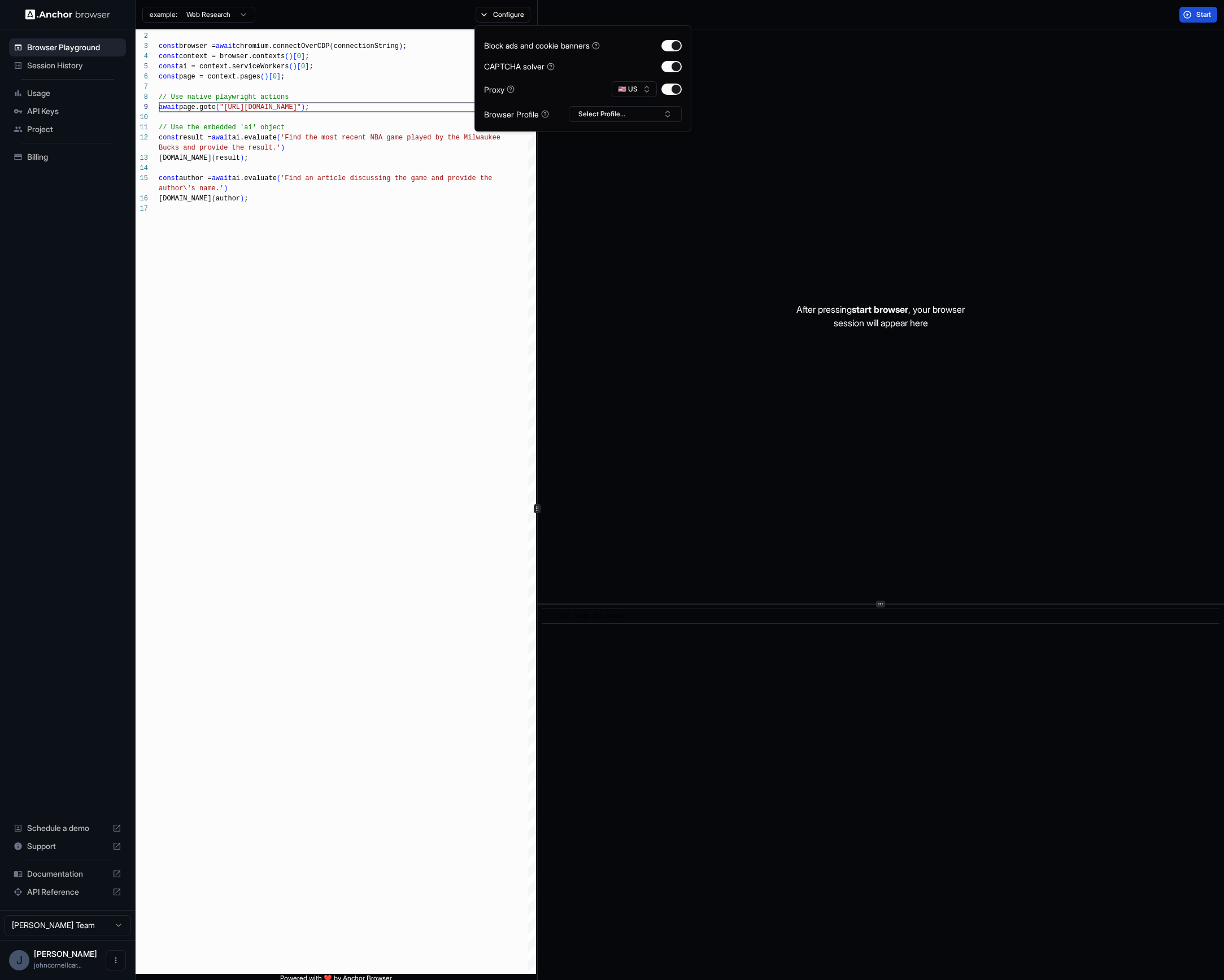
click at [1022, 17] on span "Start" at bounding box center [1204, 15] width 16 height 9
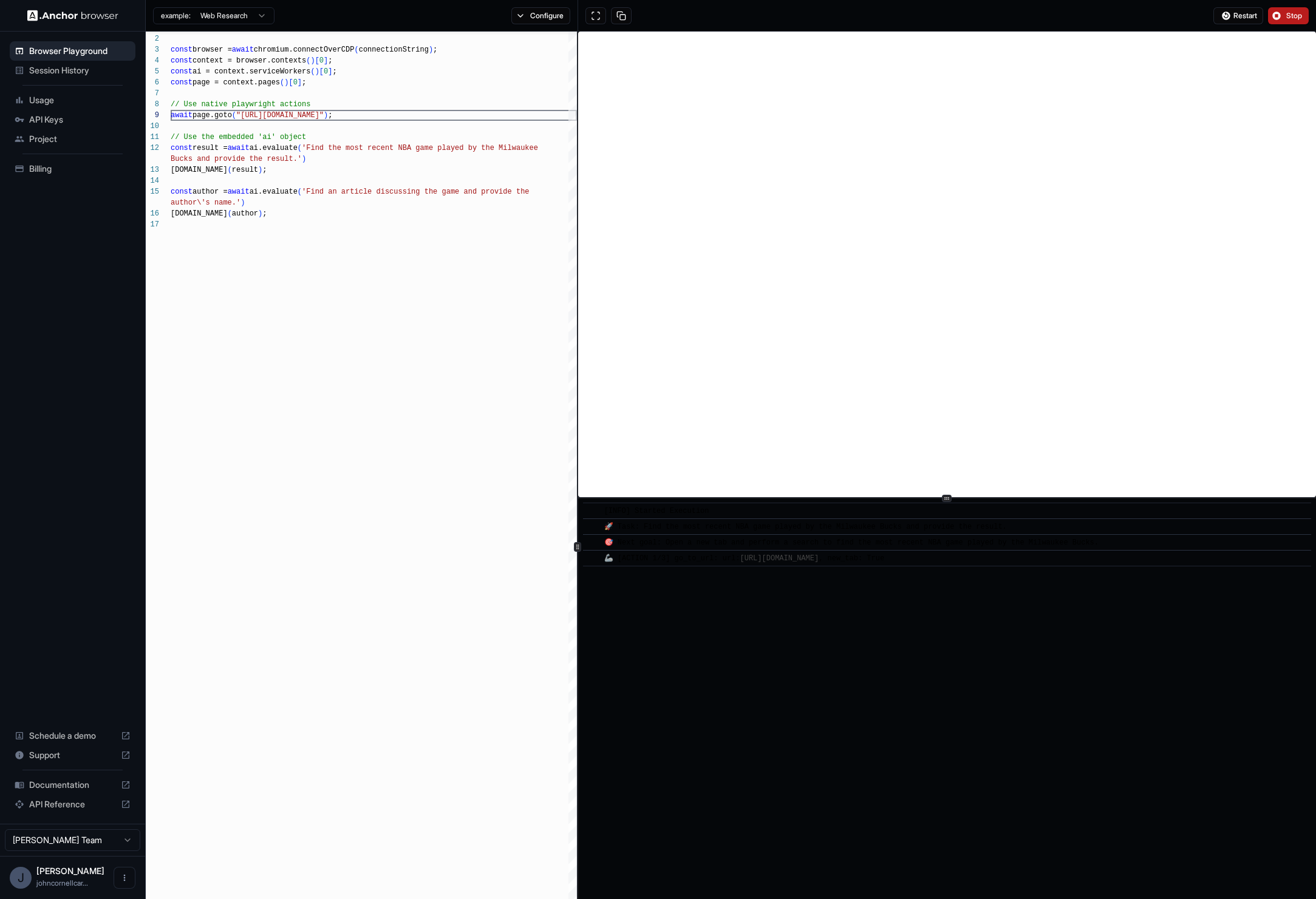
click at [965, 495] on div "​ [INFO] Started Execution ​ 🚀 Task: Find the most recent NBA game played by th…" at bounding box center [947, 547] width 738 height 1030
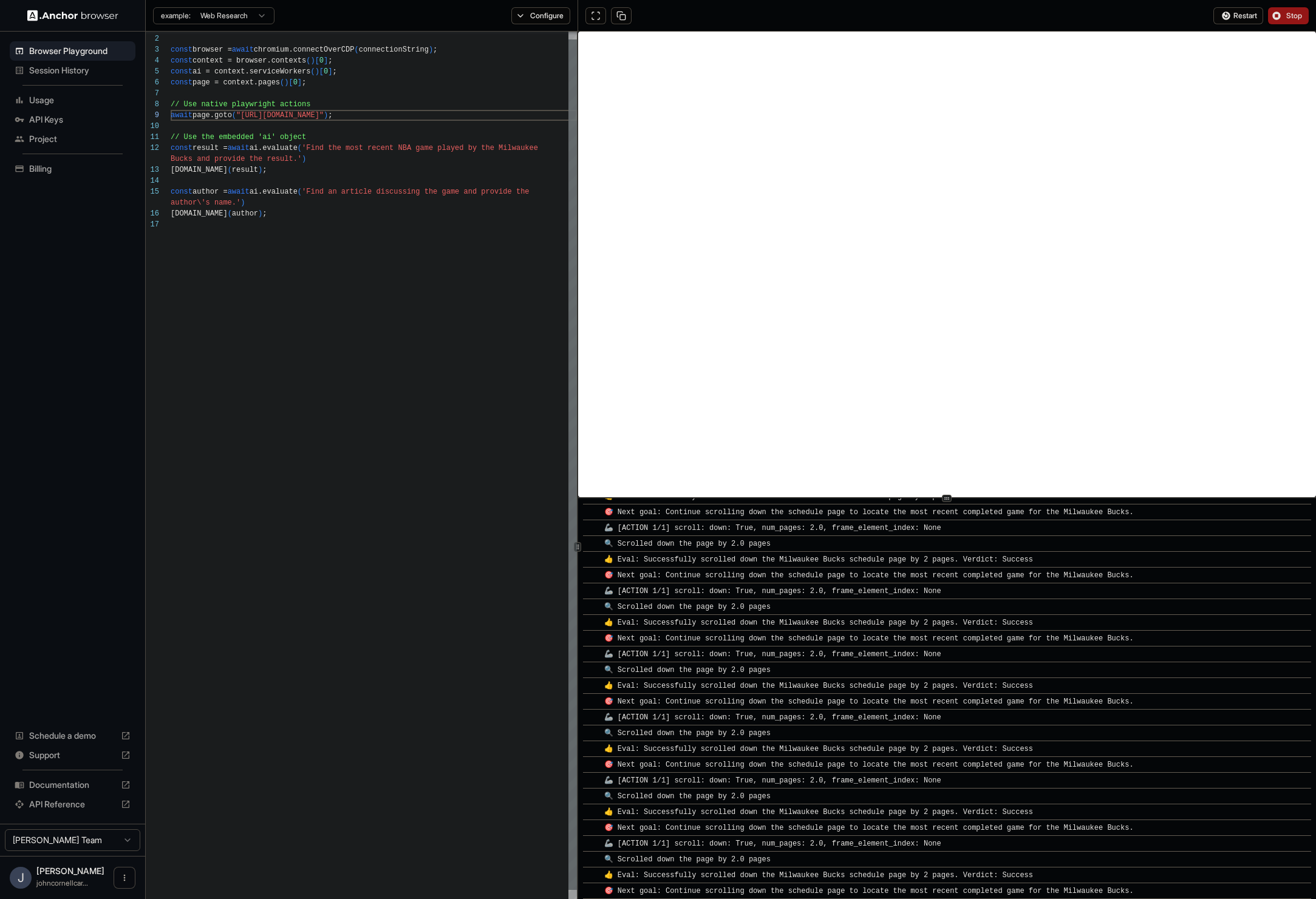
scroll to position [1772, 0]
